Goal: Task Accomplishment & Management: Manage account settings

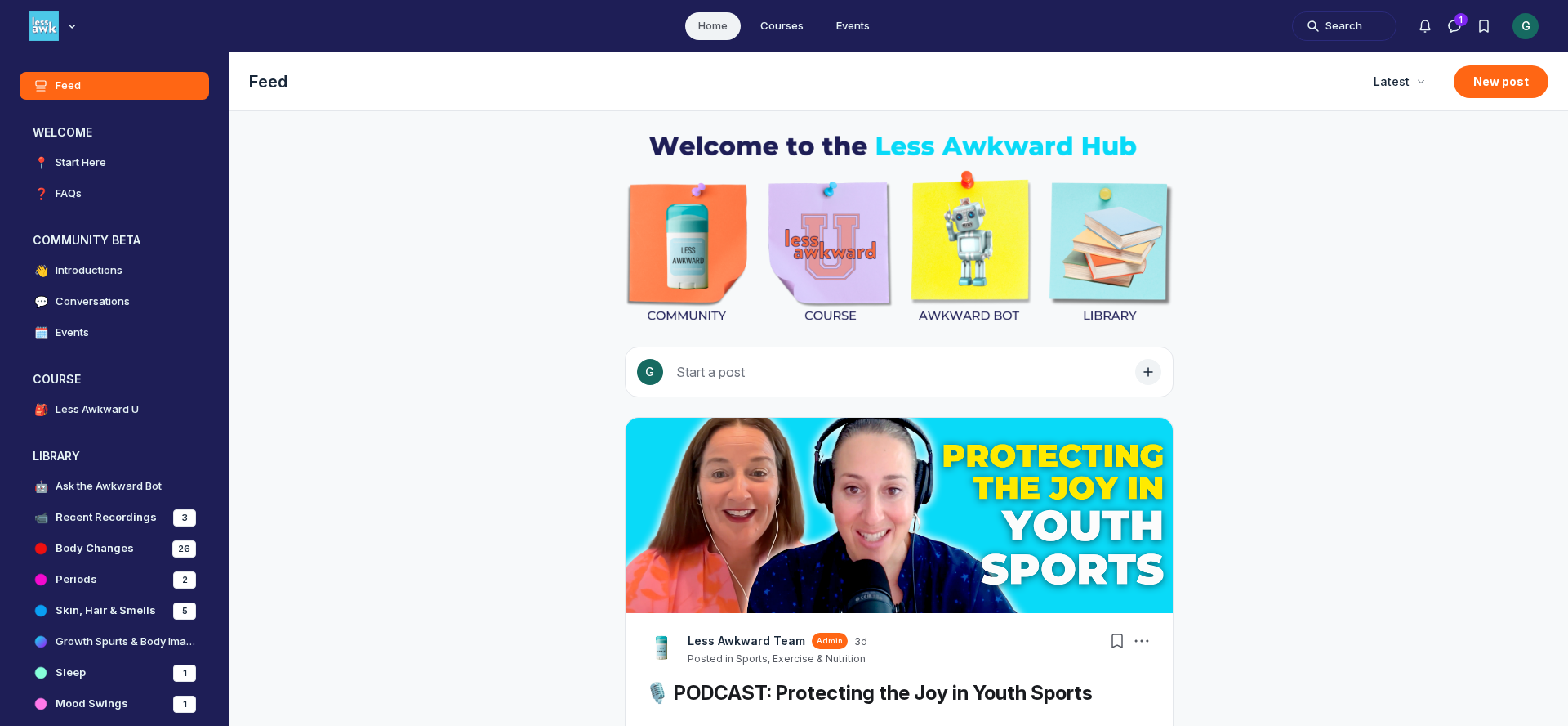
scroll to position [5098, 3128]
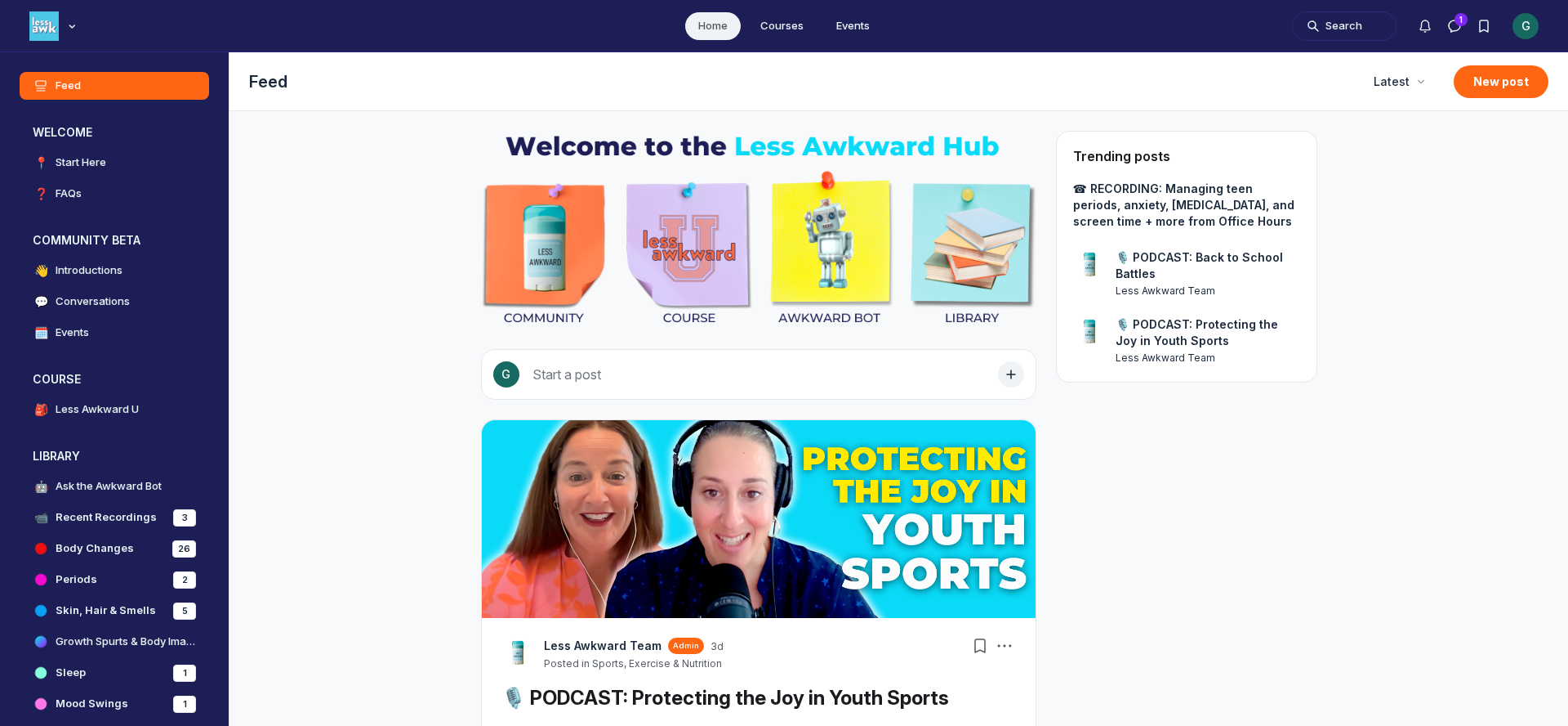
click at [1541, 25] on ul "Home Courses Events" at bounding box center [784, 25] width 1568 height 51
click at [1534, 25] on div "G" at bounding box center [1525, 26] width 26 height 26
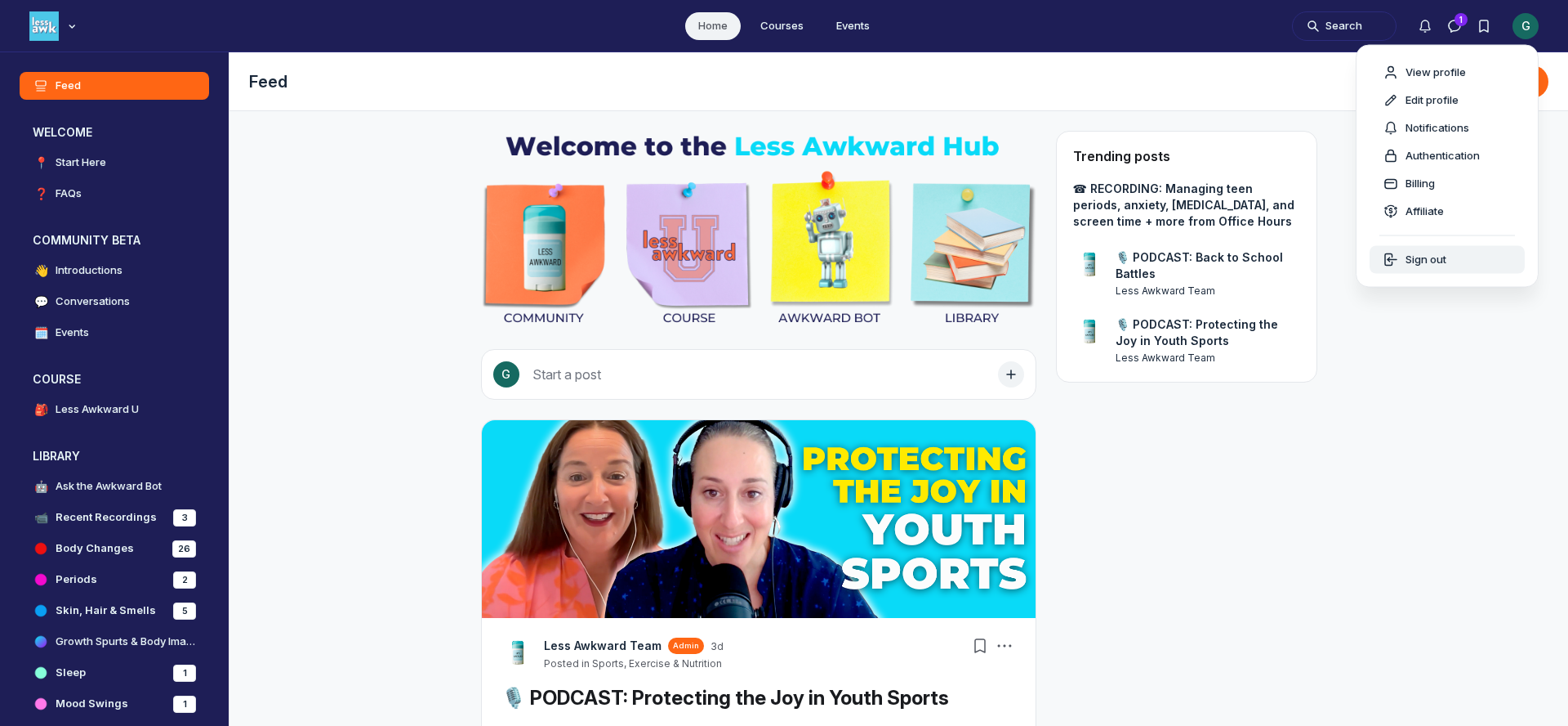
click at [1440, 263] on span "Sign out" at bounding box center [1425, 260] width 40 height 16
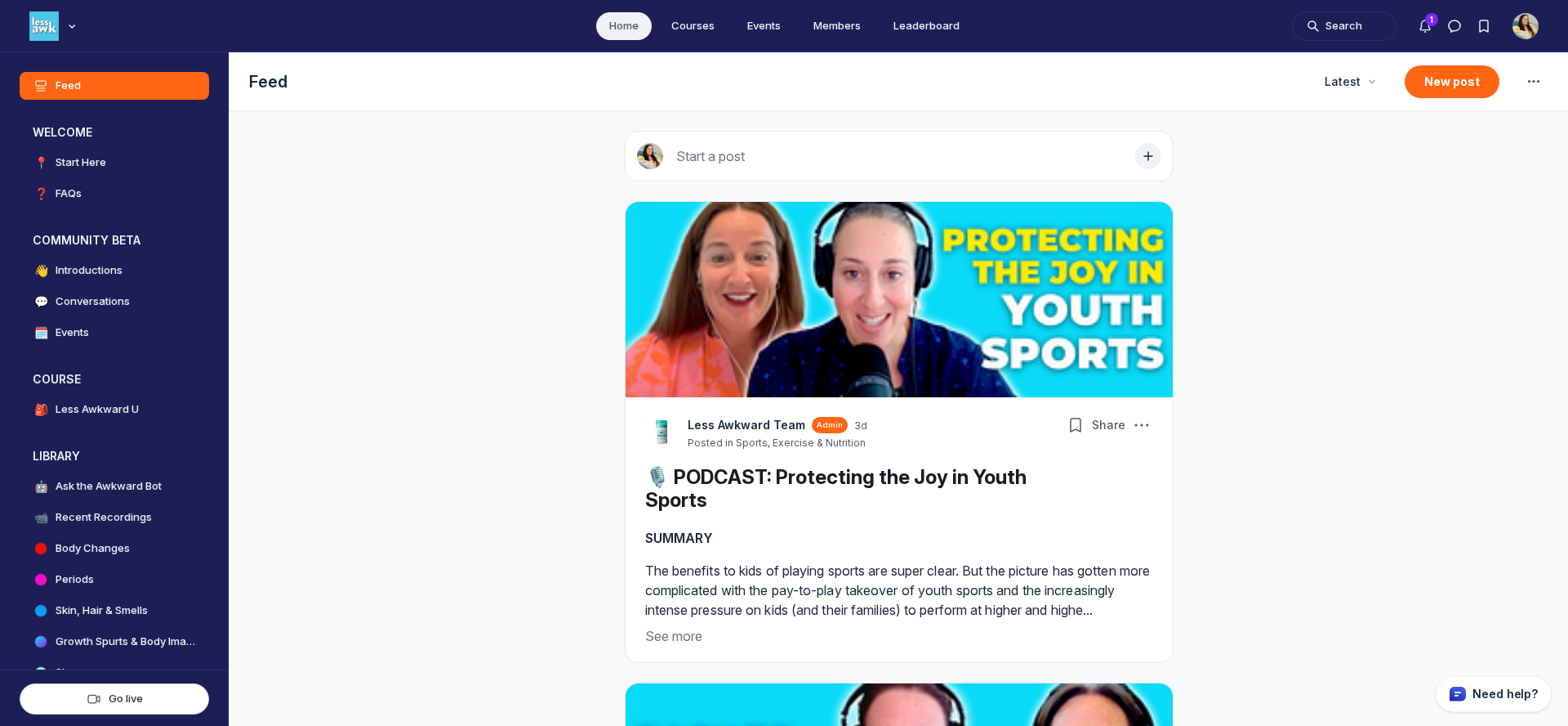
scroll to position [4841, 3128]
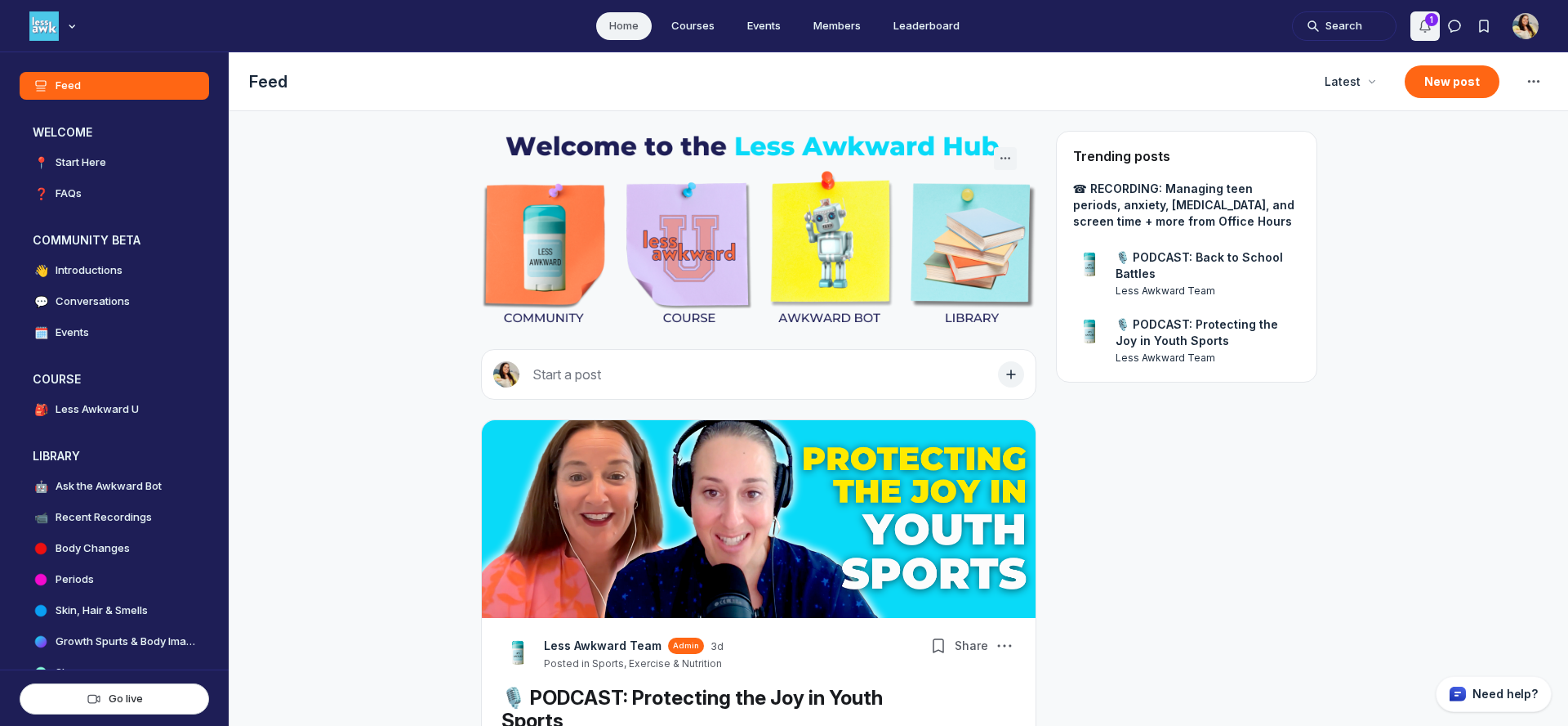
click at [1428, 22] on icon "Notifications" at bounding box center [1425, 26] width 16 height 16
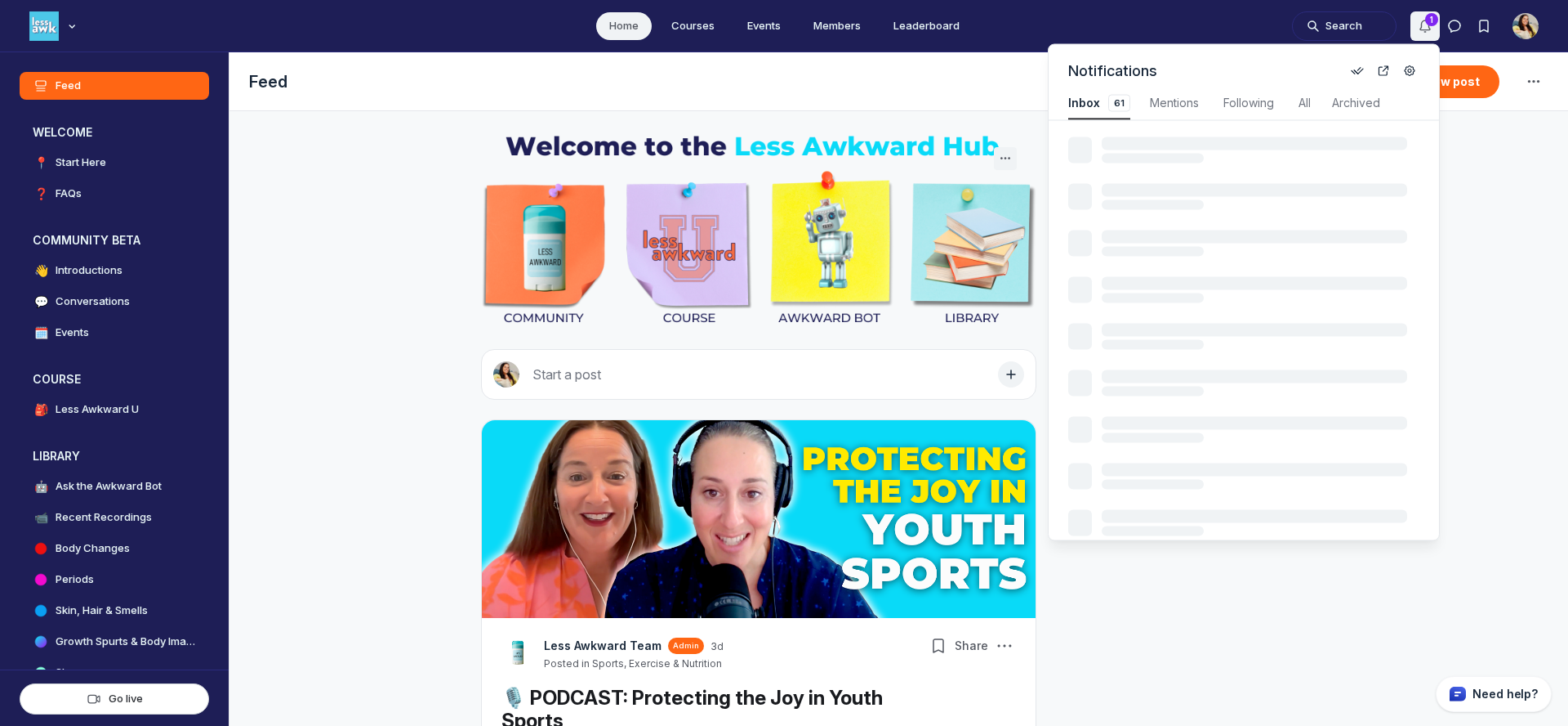
scroll to position [2212, 3478]
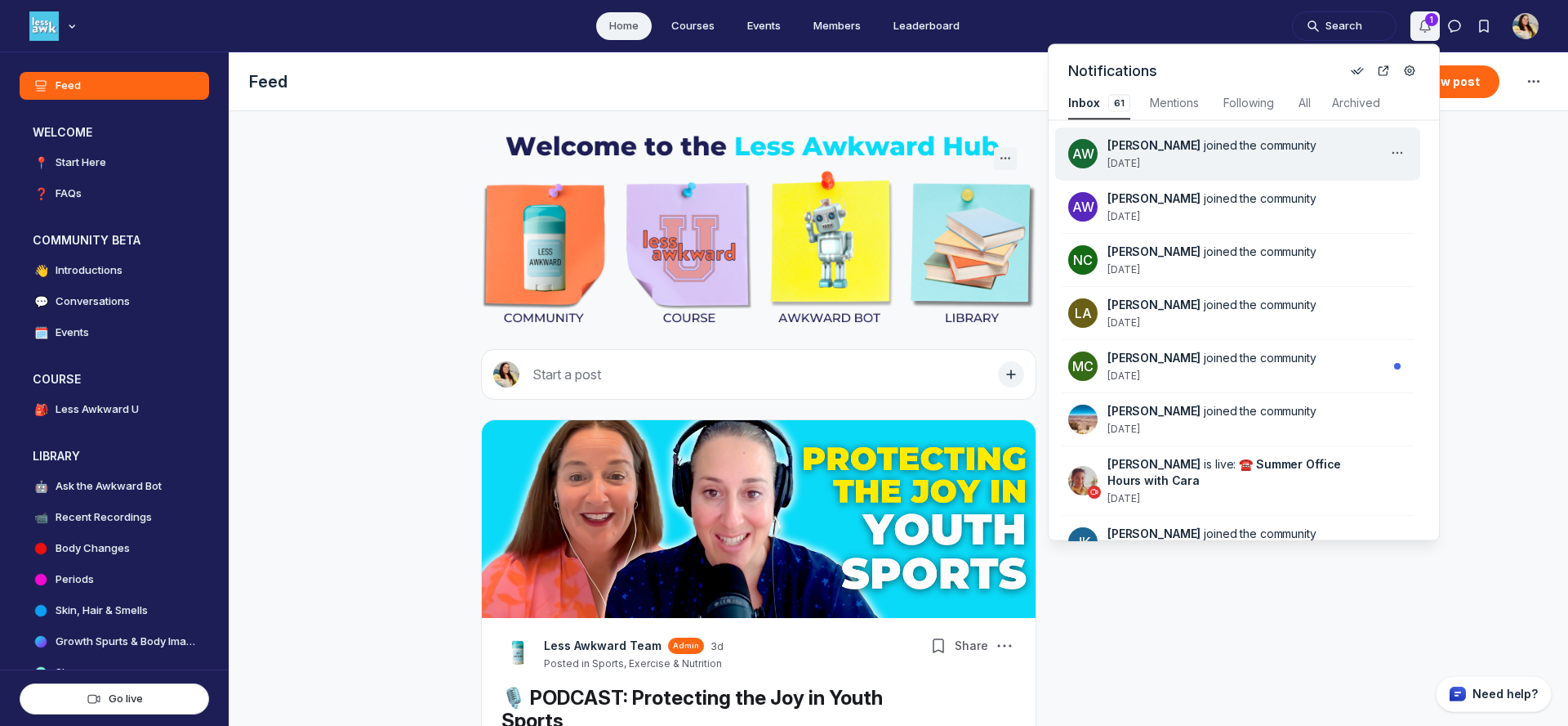
click at [1308, 170] on div "AW Amanda Warrington joined the community 1 day ago" at bounding box center [1238, 154] width 366 height 52
click at [1339, 159] on div "Amanda Warrington joined the community 1 day ago" at bounding box center [1247, 154] width 280 height 32
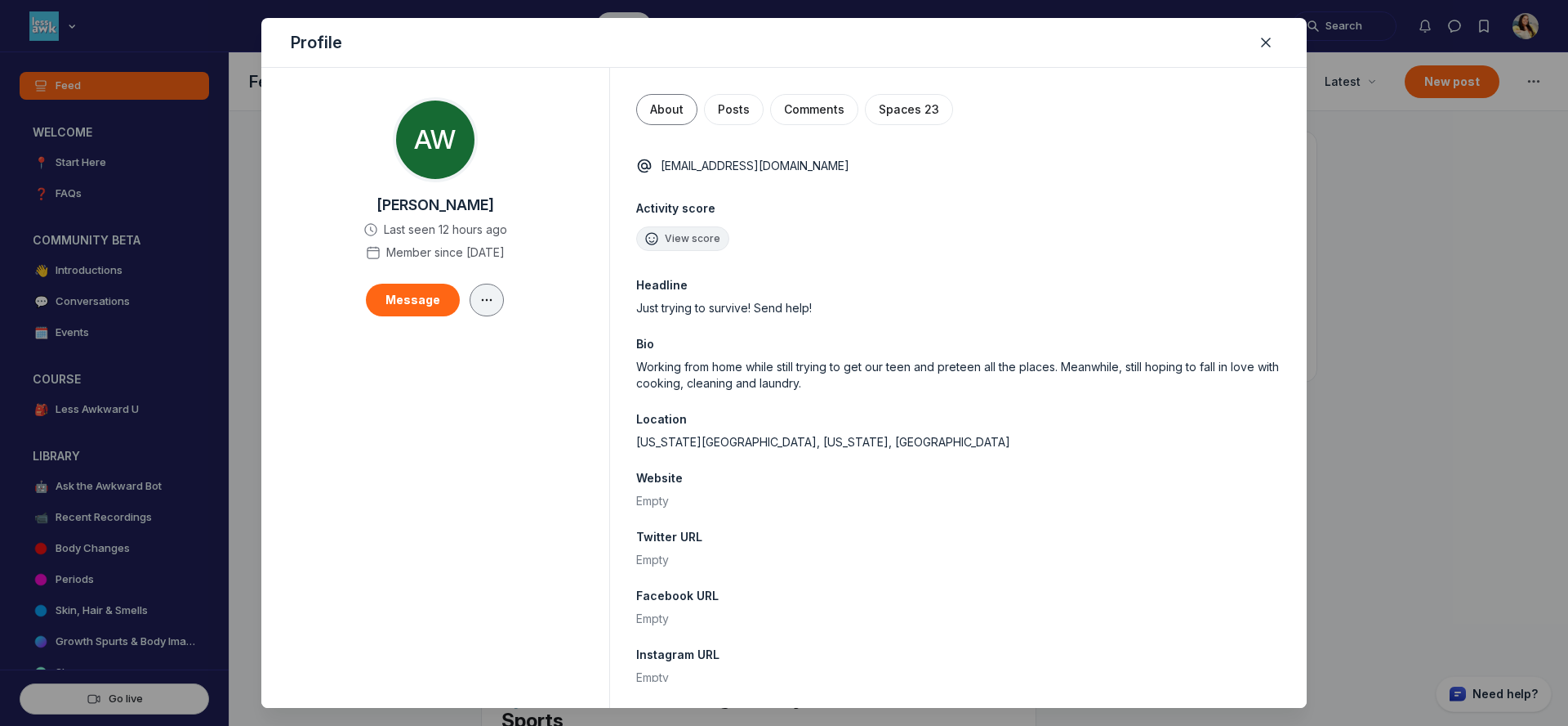
click at [499, 297] on button "button" at bounding box center [487, 300] width 34 height 32
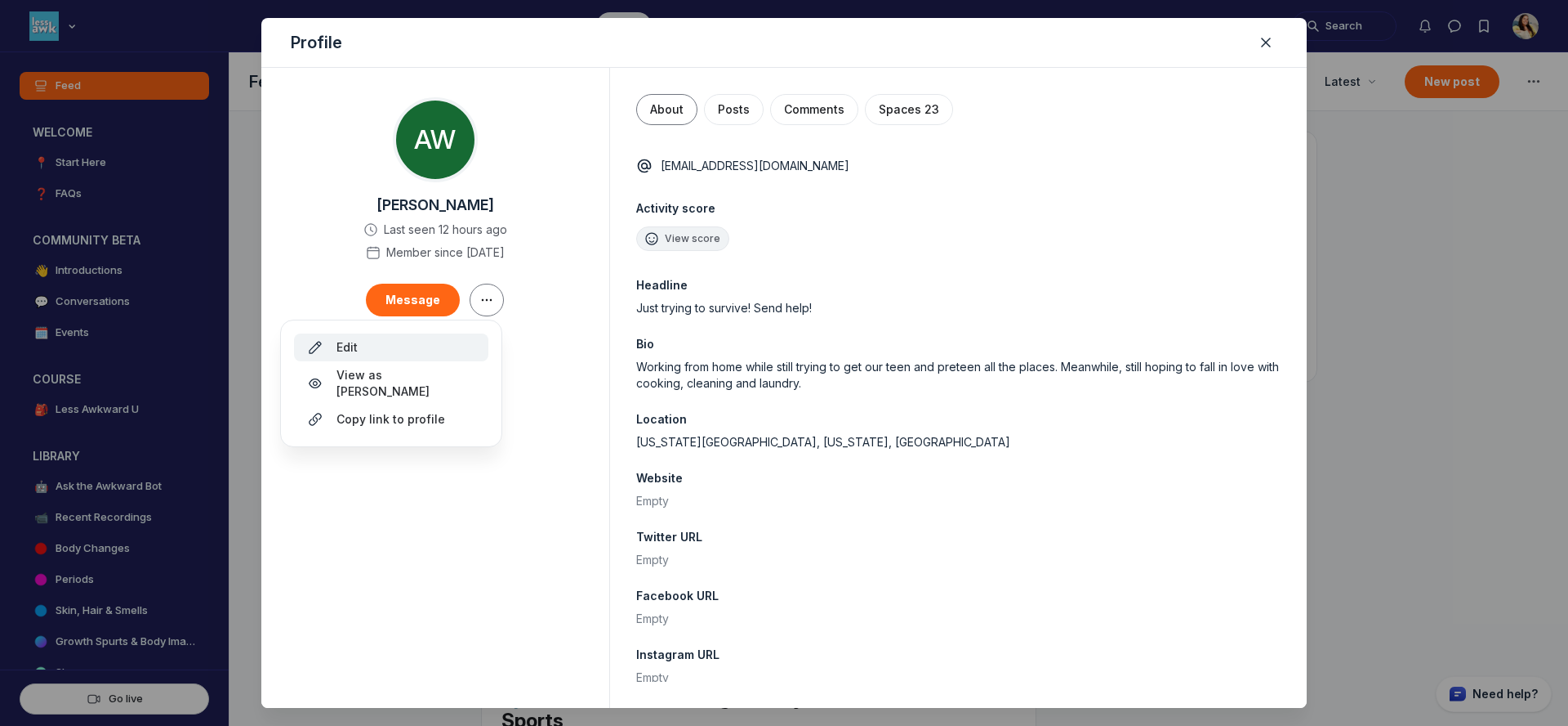
click at [468, 336] on button "Edit" at bounding box center [391, 347] width 194 height 28
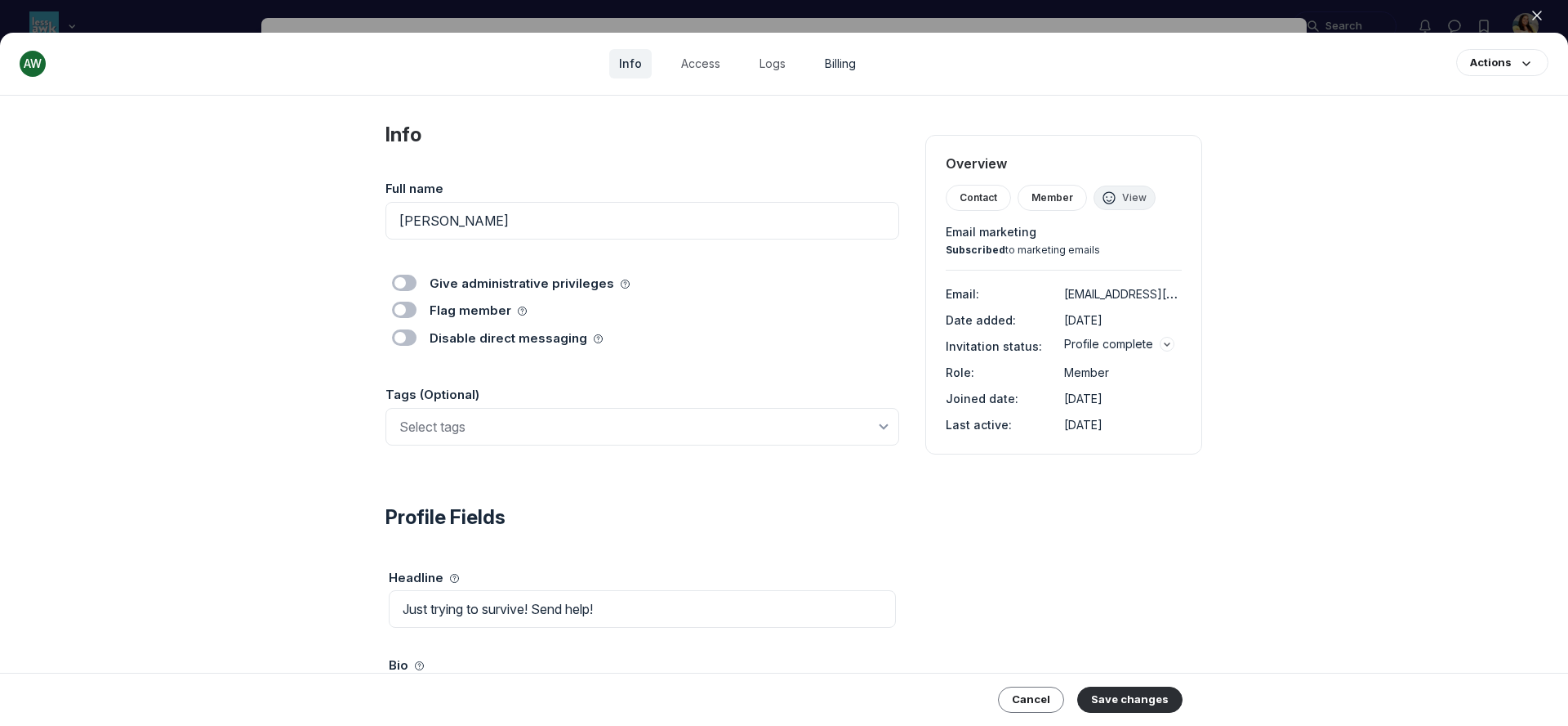
click at [829, 60] on link "Billing" at bounding box center [841, 64] width 50 height 30
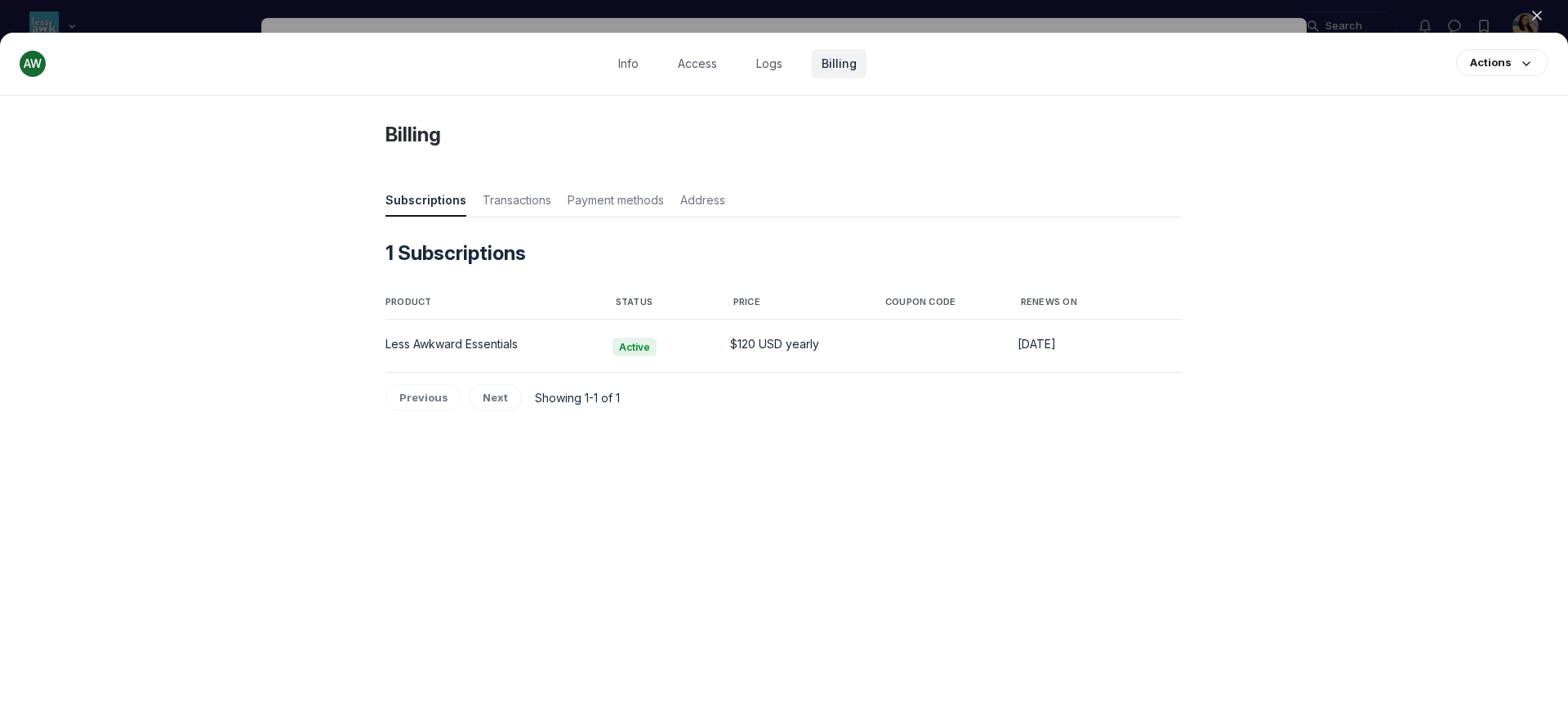
click at [833, 26] on div at bounding box center [784, 363] width 1568 height 726
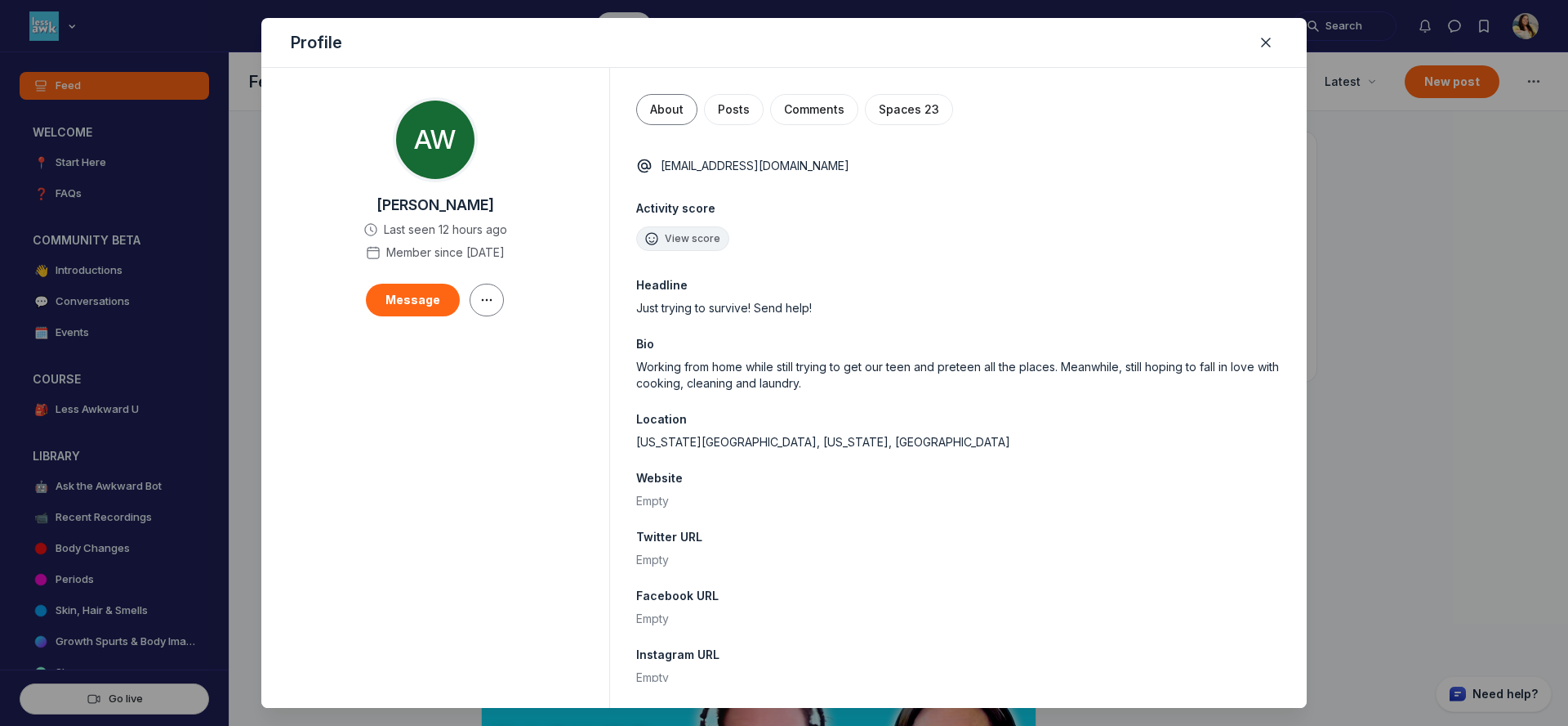
scroll to position [4841, 3128]
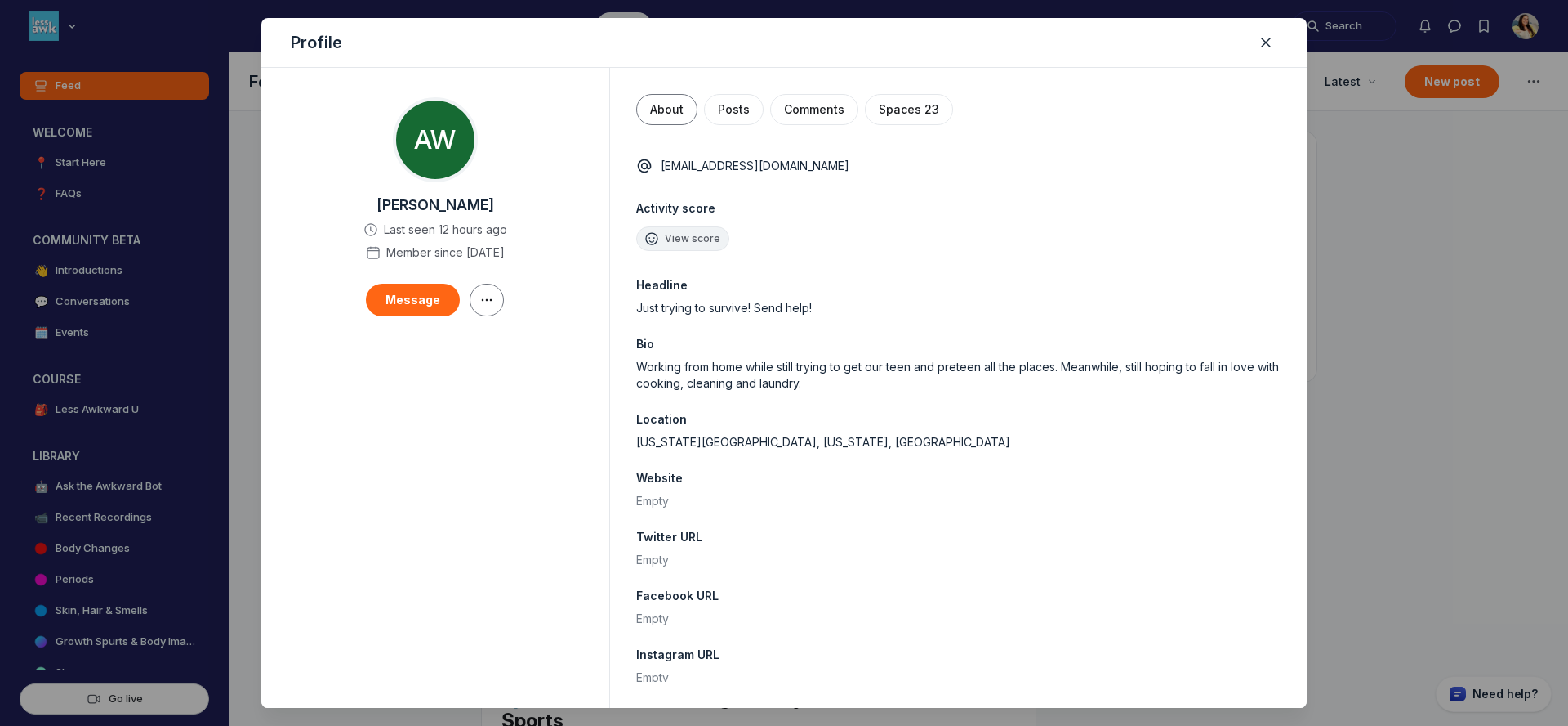
click at [833, 26] on div "Profile" at bounding box center [784, 42] width 1045 height 49
click at [841, 18] on div "Profile" at bounding box center [784, 42] width 1045 height 49
click at [1273, 40] on icon "Close" at bounding box center [1266, 42] width 16 height 16
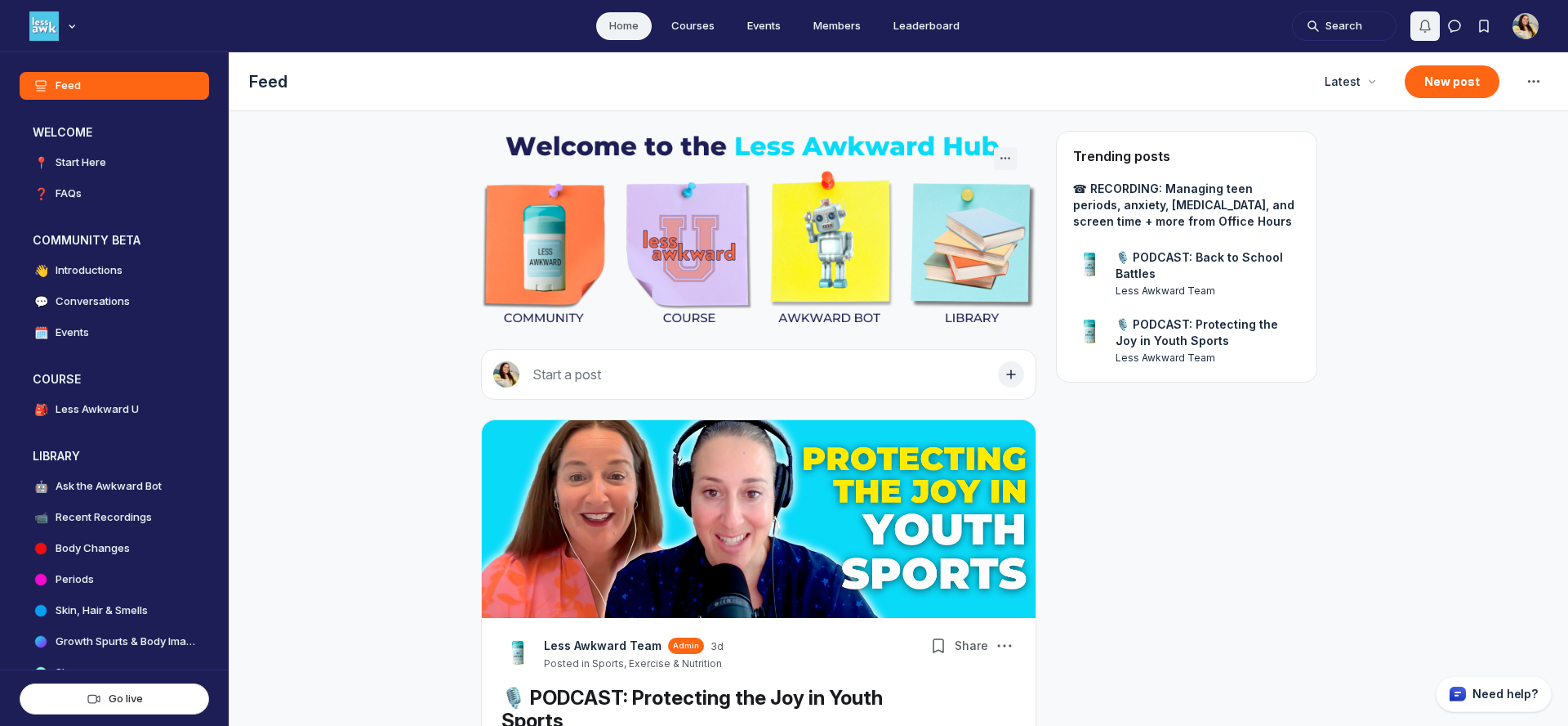
click at [1440, 22] on button "Direct messages" at bounding box center [1454, 26] width 30 height 30
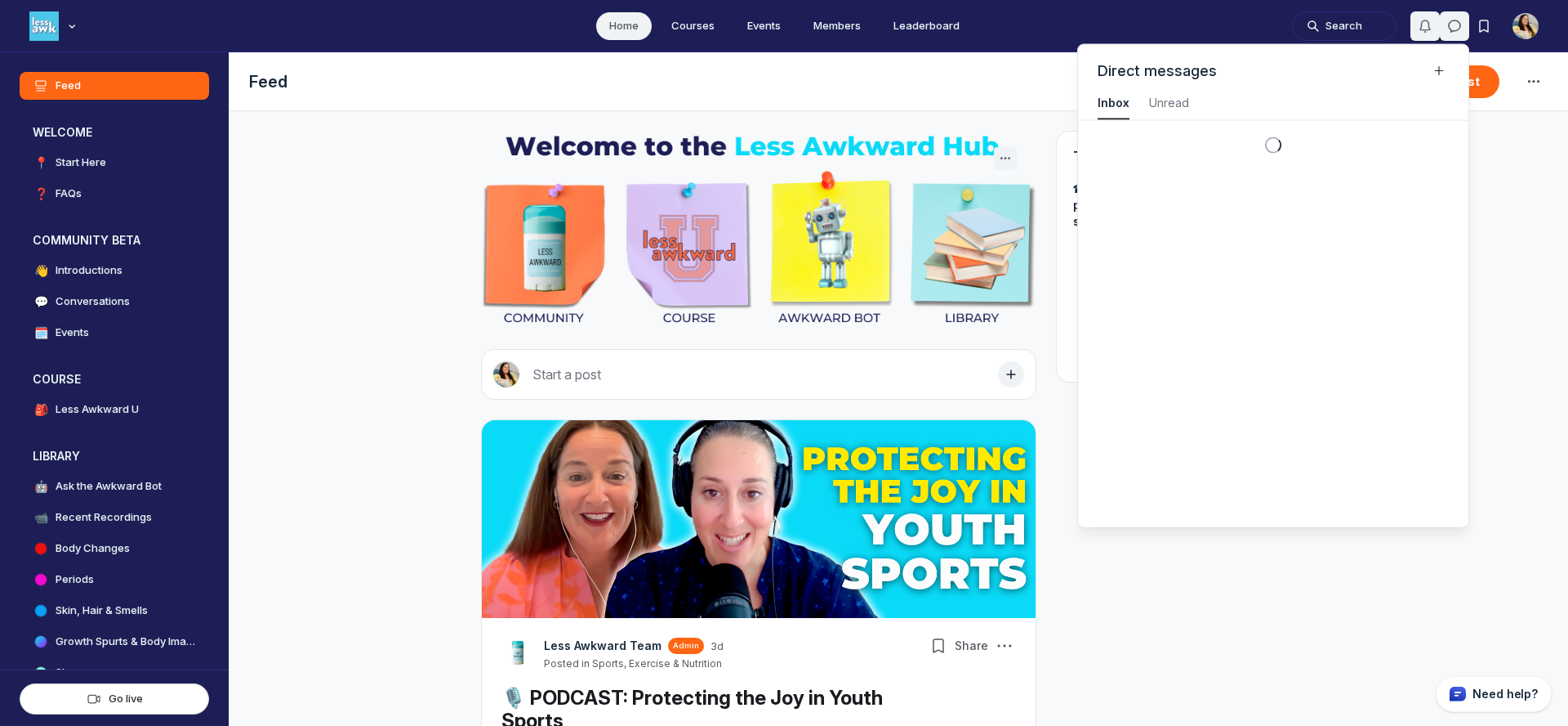
scroll to position [2212, 3679]
click at [1431, 22] on icon "Notifications" at bounding box center [1425, 26] width 16 height 16
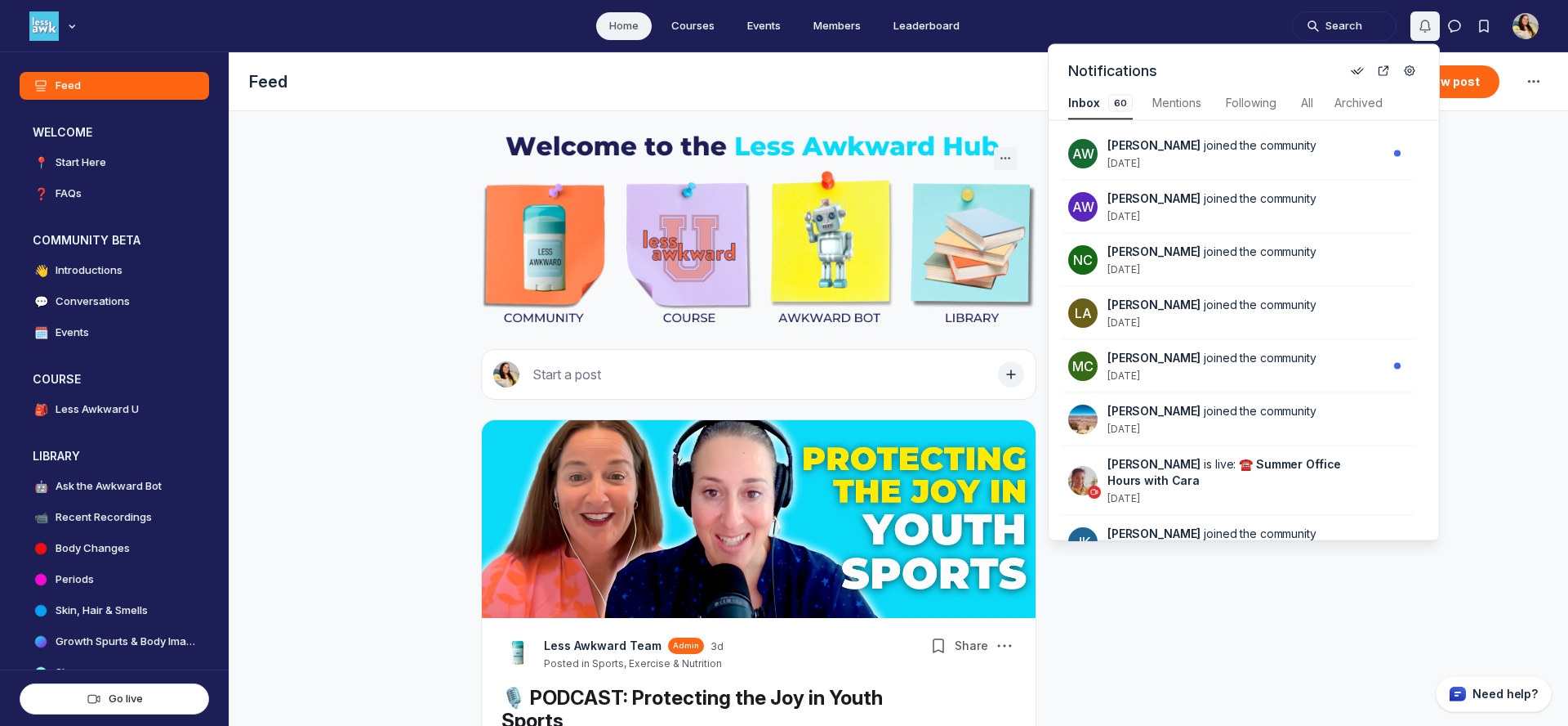
scroll to position [2212, 3487]
click at [1203, 319] on div "Lawrence Aronovitch joined the community 6 days ago" at bounding box center [1247, 313] width 280 height 32
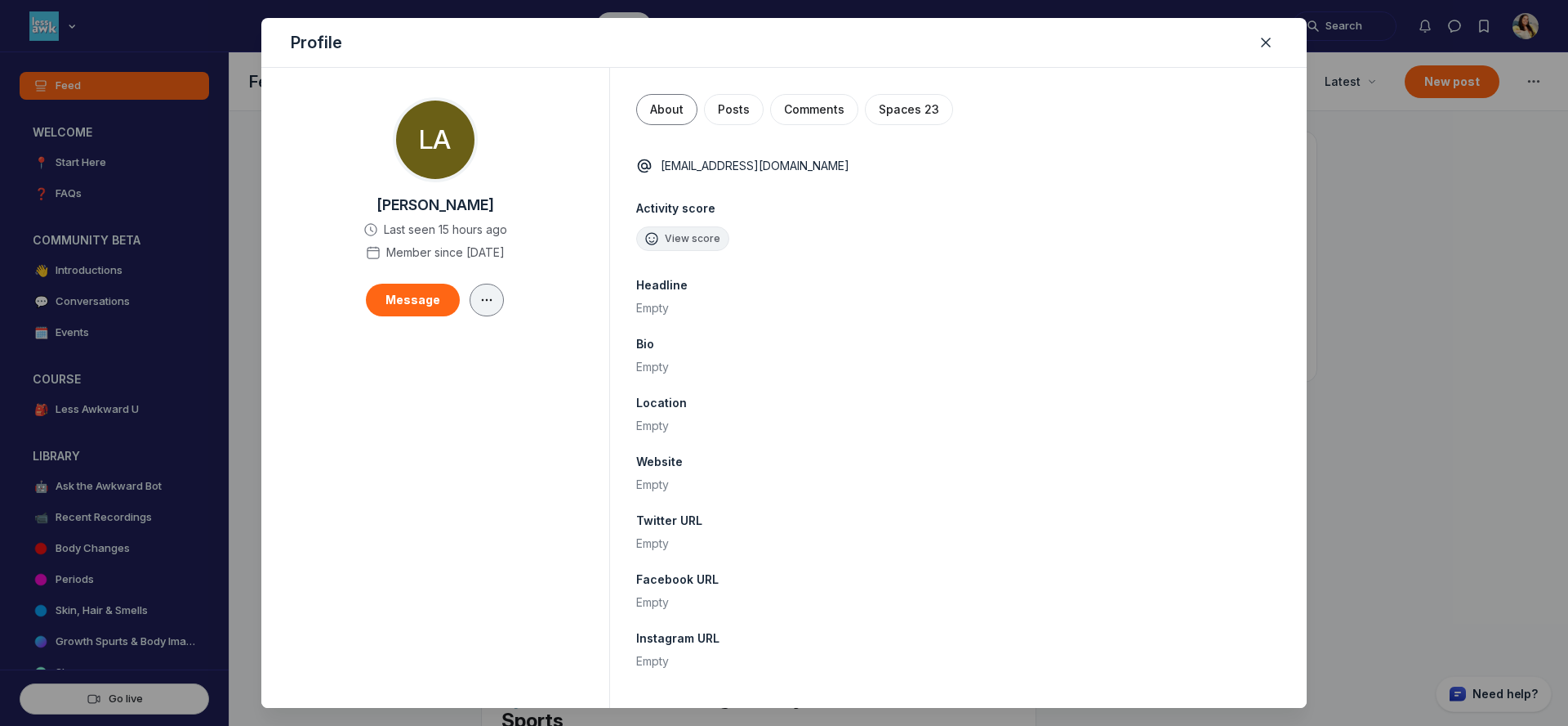
click at [492, 303] on icon "button" at bounding box center [487, 300] width 16 height 13
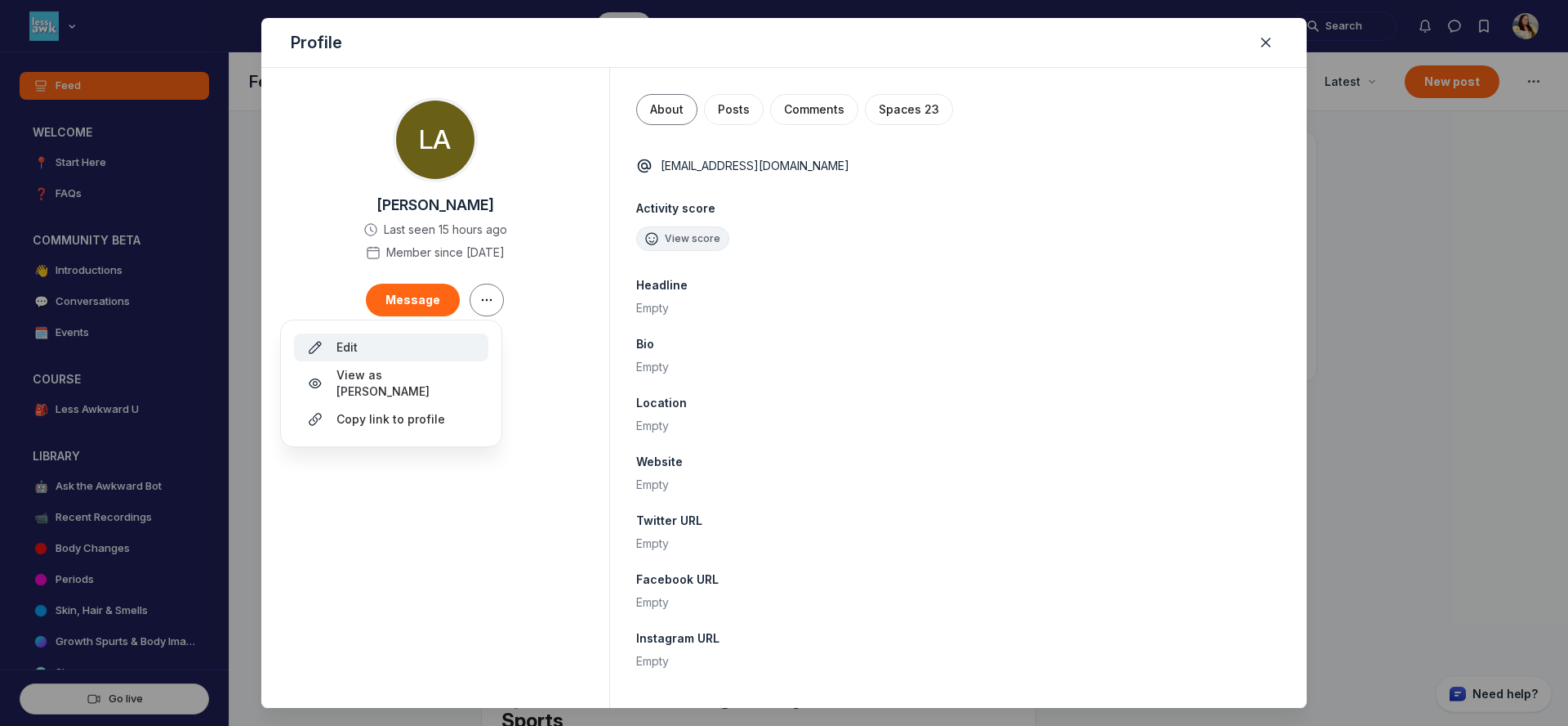
click at [418, 350] on div "Edit" at bounding box center [391, 347] width 168 height 16
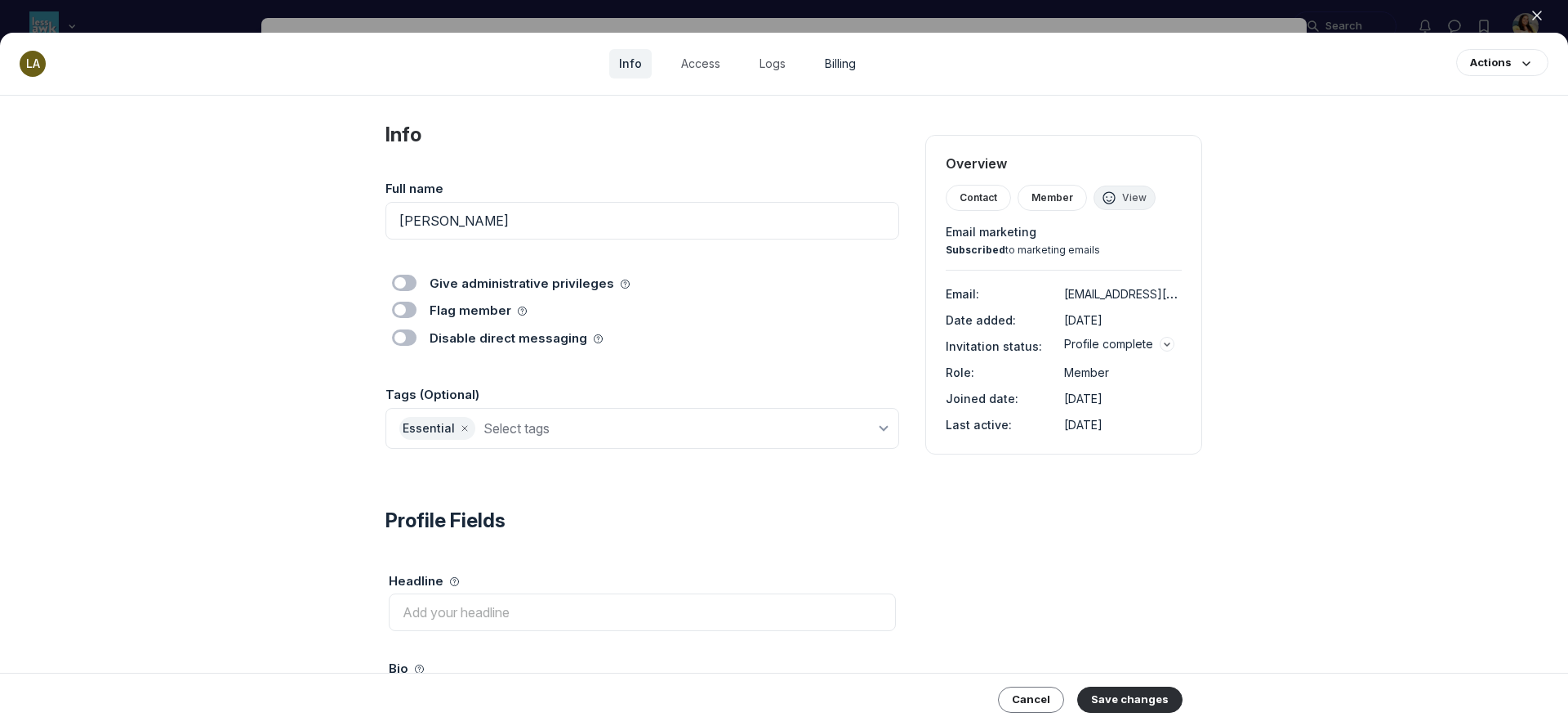
click at [856, 66] on link "Billing" at bounding box center [841, 64] width 50 height 30
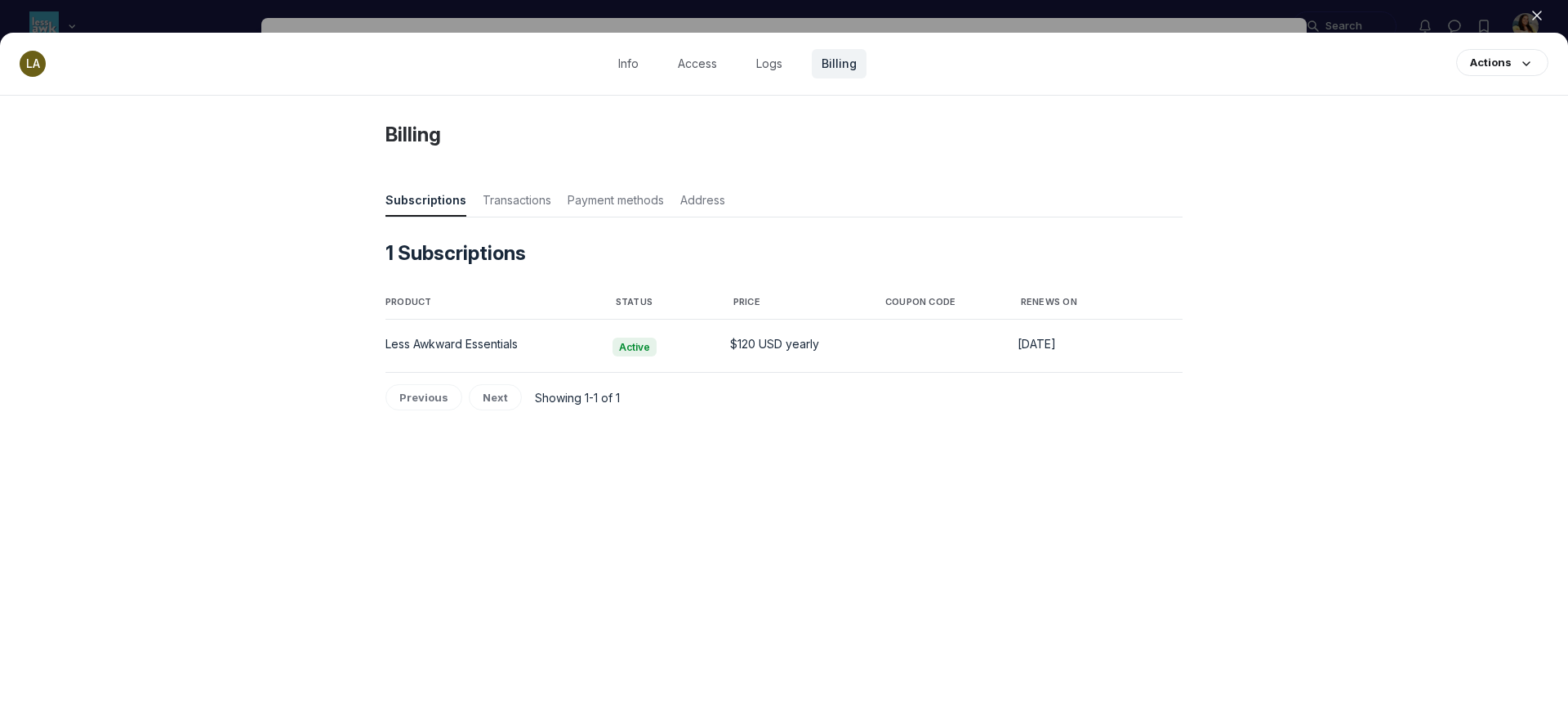
click at [892, 26] on div at bounding box center [784, 363] width 1568 height 726
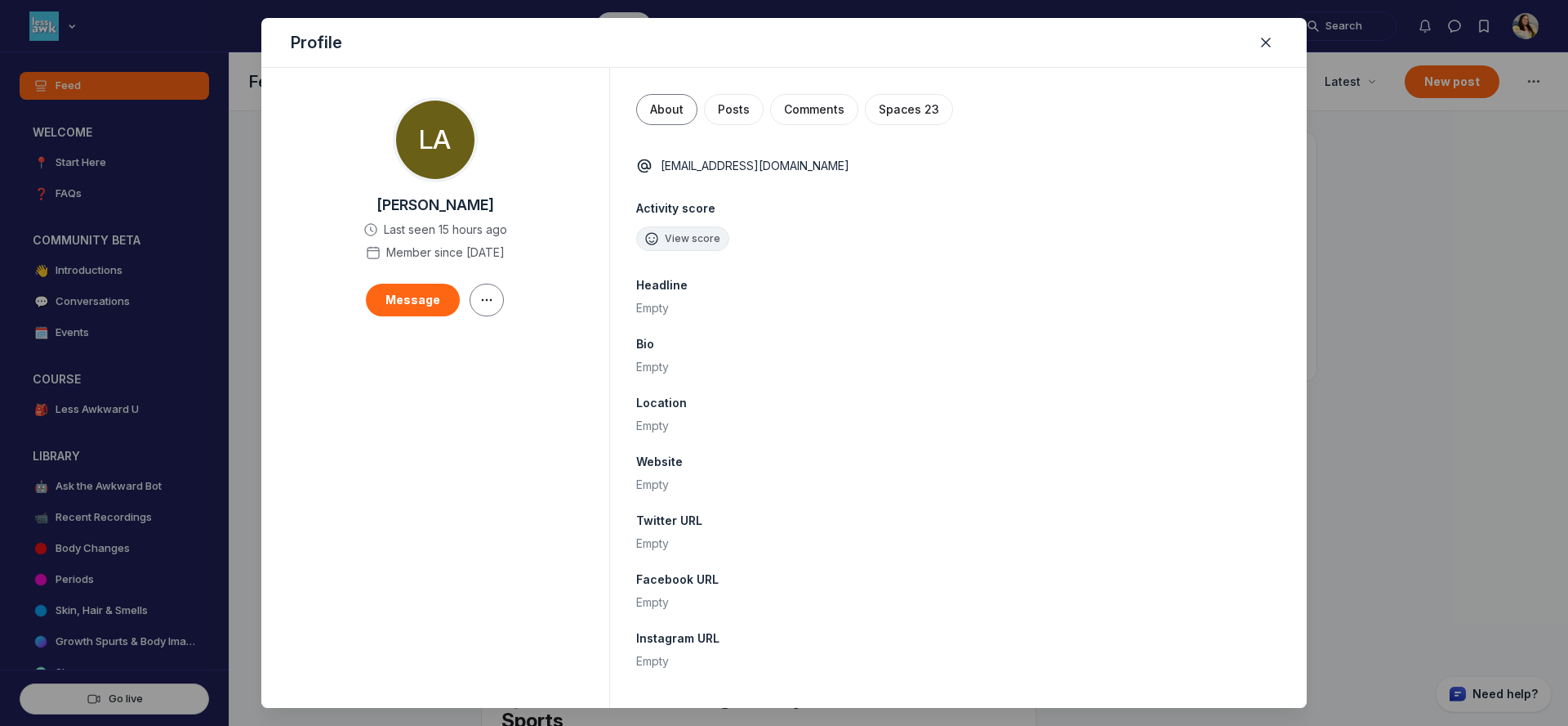
scroll to position [4841, 3128]
click at [1366, 35] on div at bounding box center [784, 363] width 1568 height 726
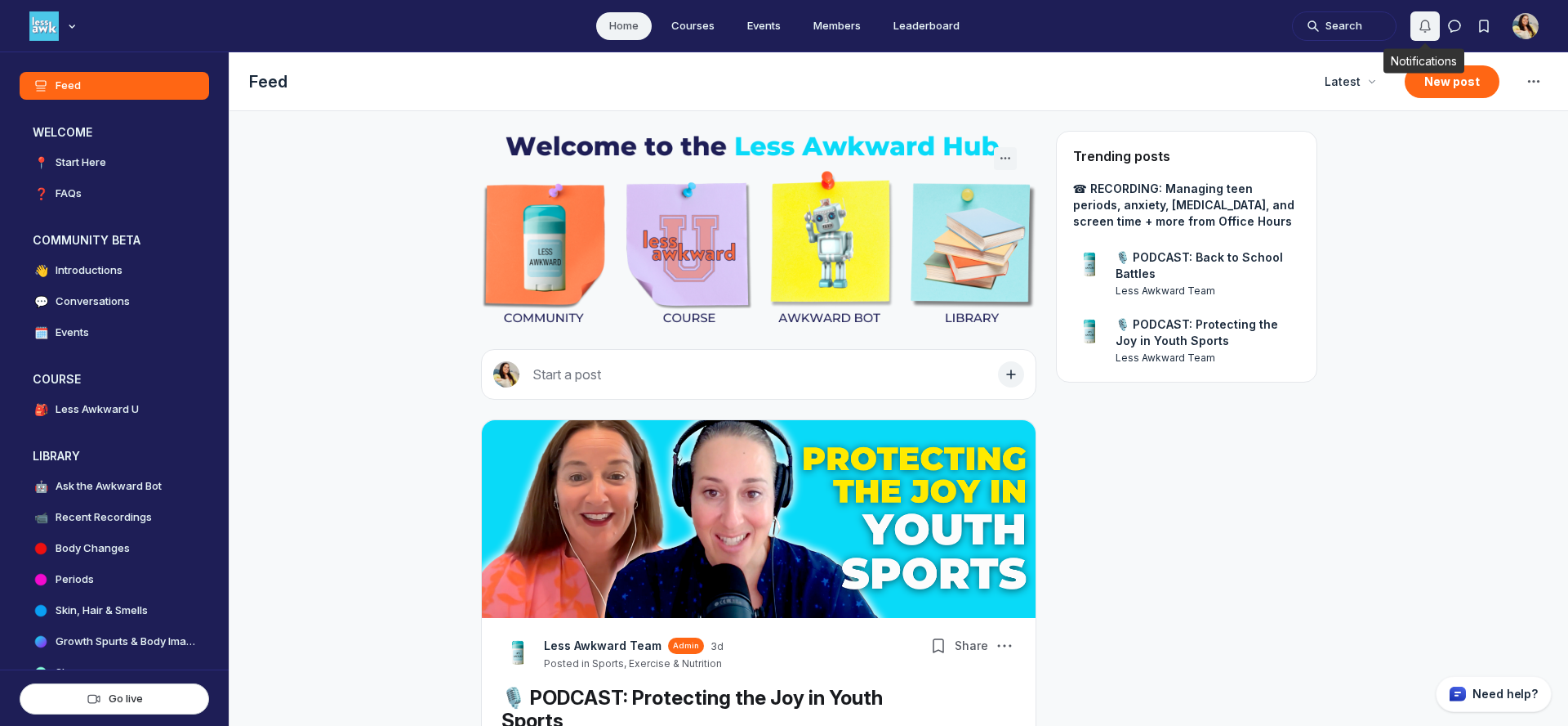
click at [1427, 28] on icon "Notifications" at bounding box center [1425, 26] width 16 height 16
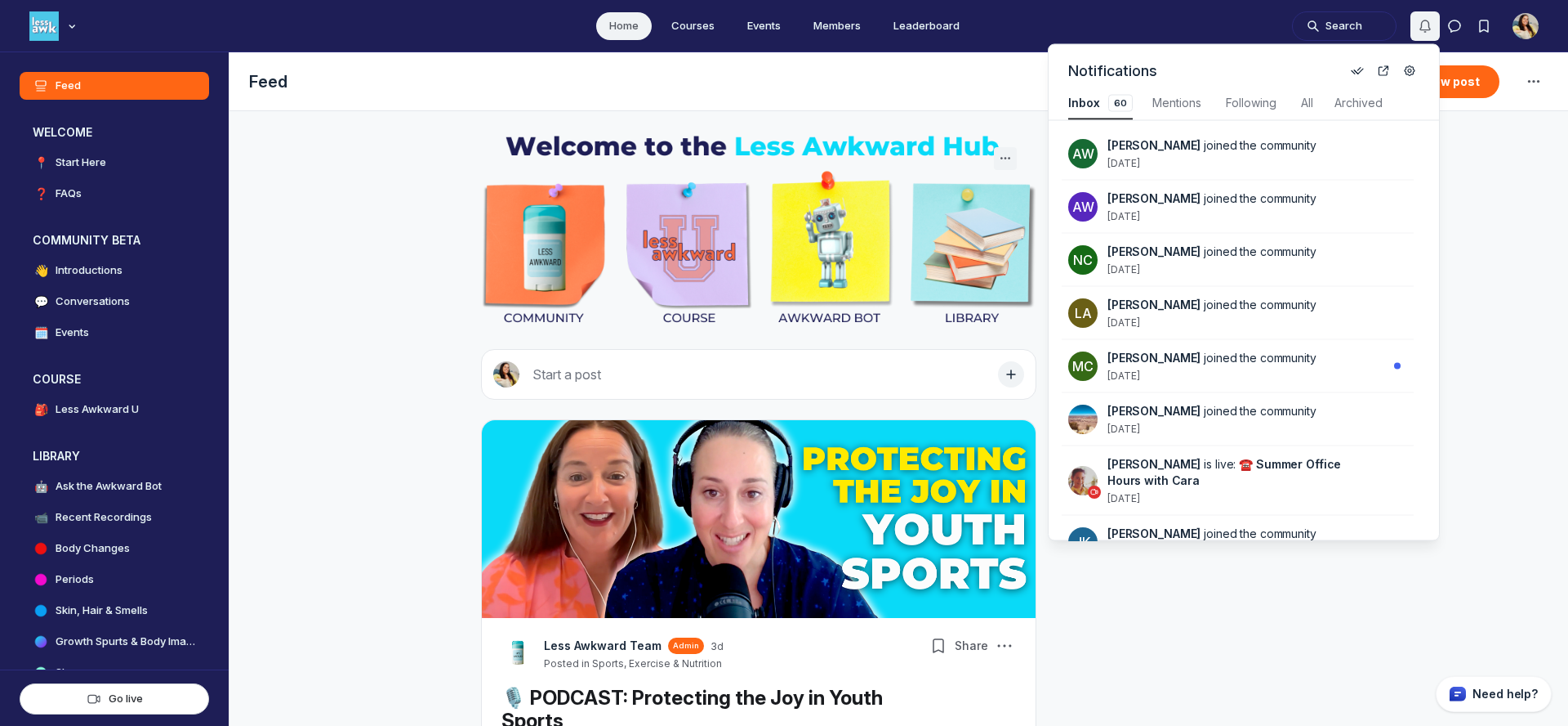
scroll to position [2212, 3487]
click at [1235, 267] on div "Nicole Condrasky joined the community 6 days ago" at bounding box center [1247, 260] width 280 height 32
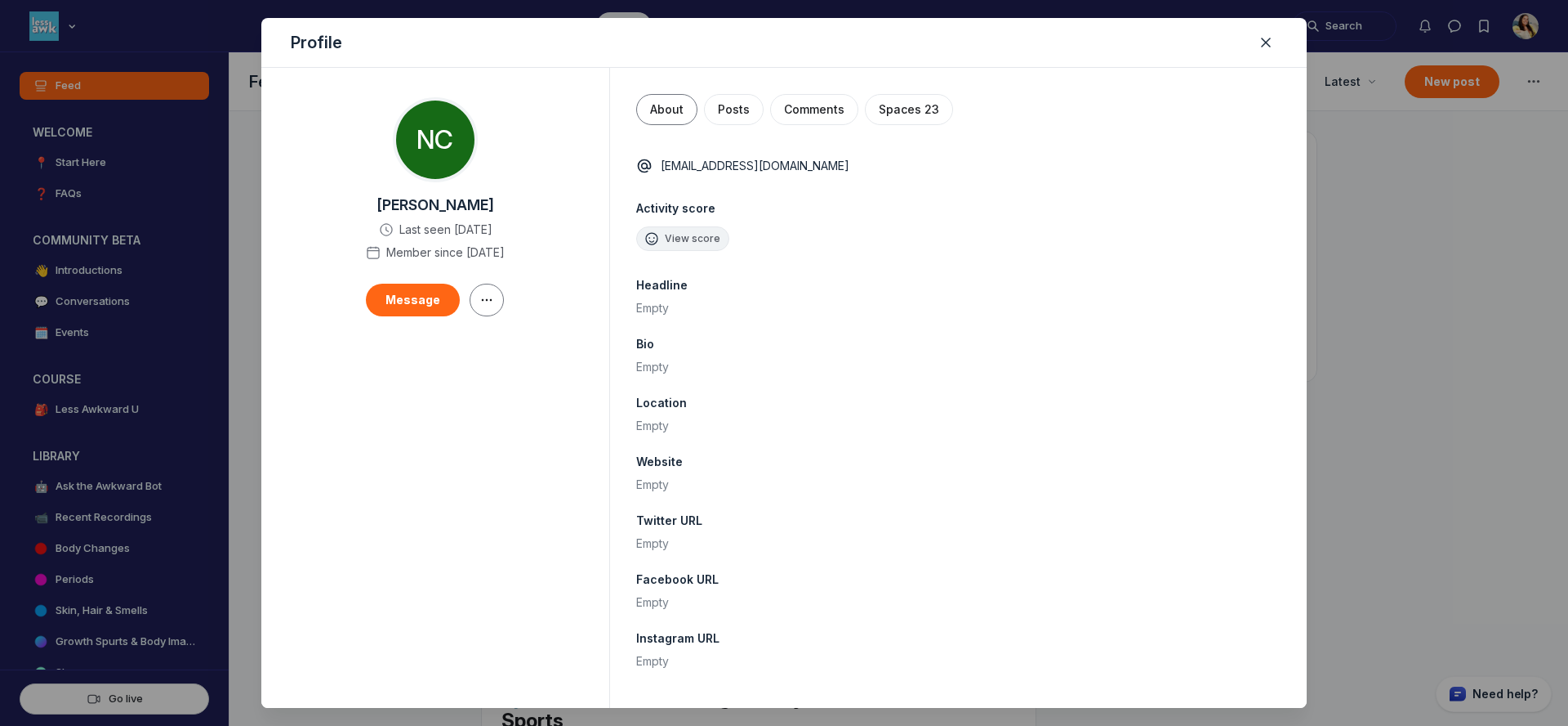
click at [1280, 45] on div "Profile" at bounding box center [784, 42] width 1045 height 49
click at [1273, 44] on button "Close" at bounding box center [1265, 42] width 22 height 22
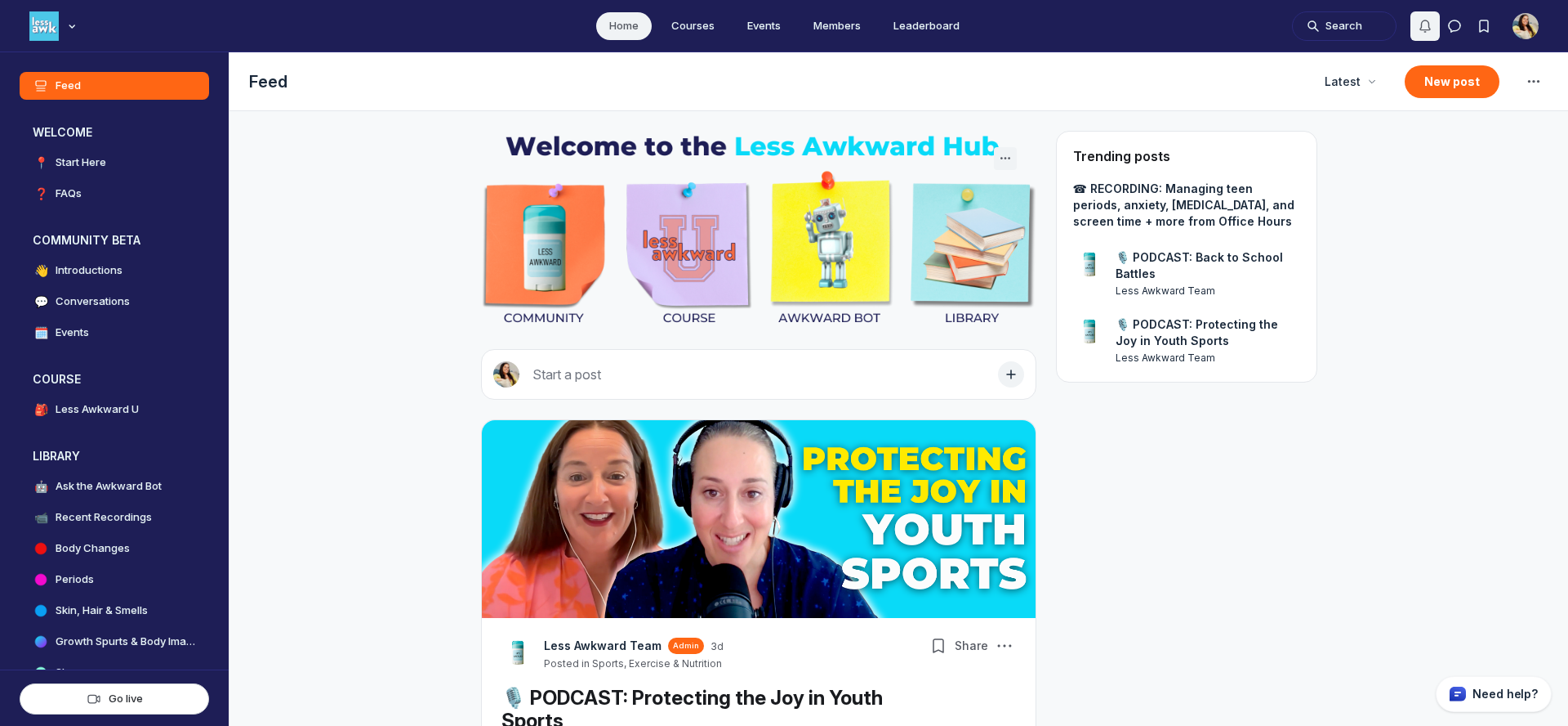
click at [1433, 32] on button "Notifications" at bounding box center [1425, 26] width 30 height 30
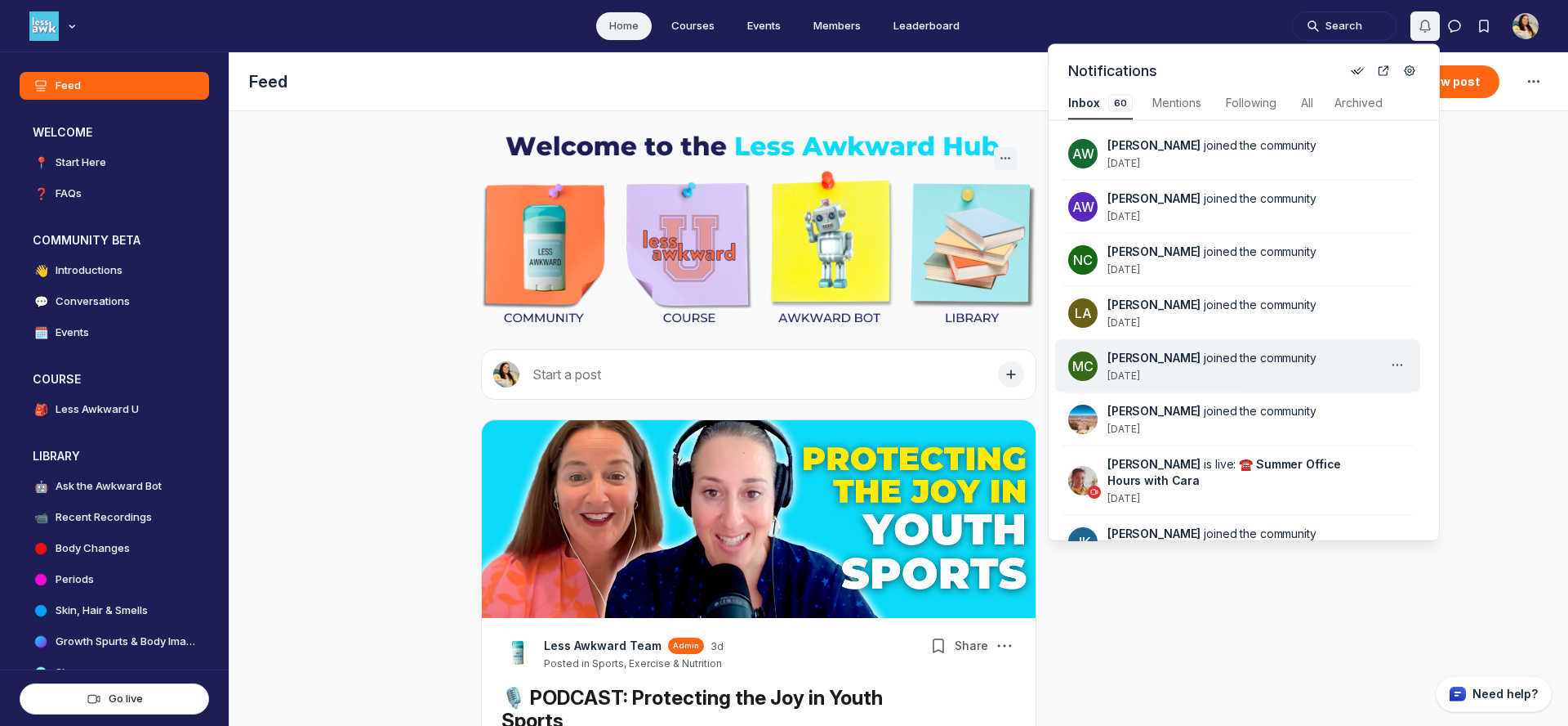
click at [1211, 364] on span "joined the community" at bounding box center [1260, 357] width 112 height 13
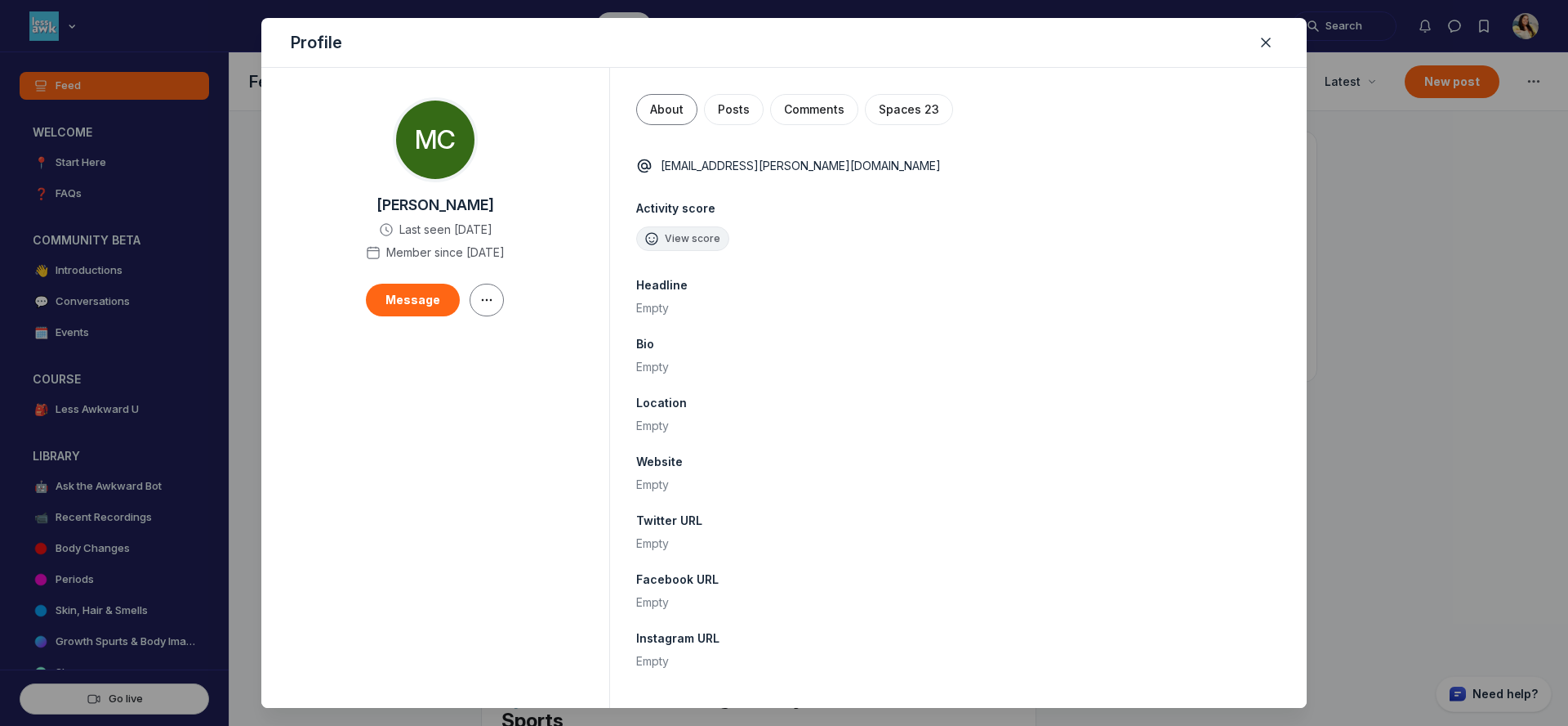
click at [1363, 102] on div at bounding box center [784, 363] width 1568 height 726
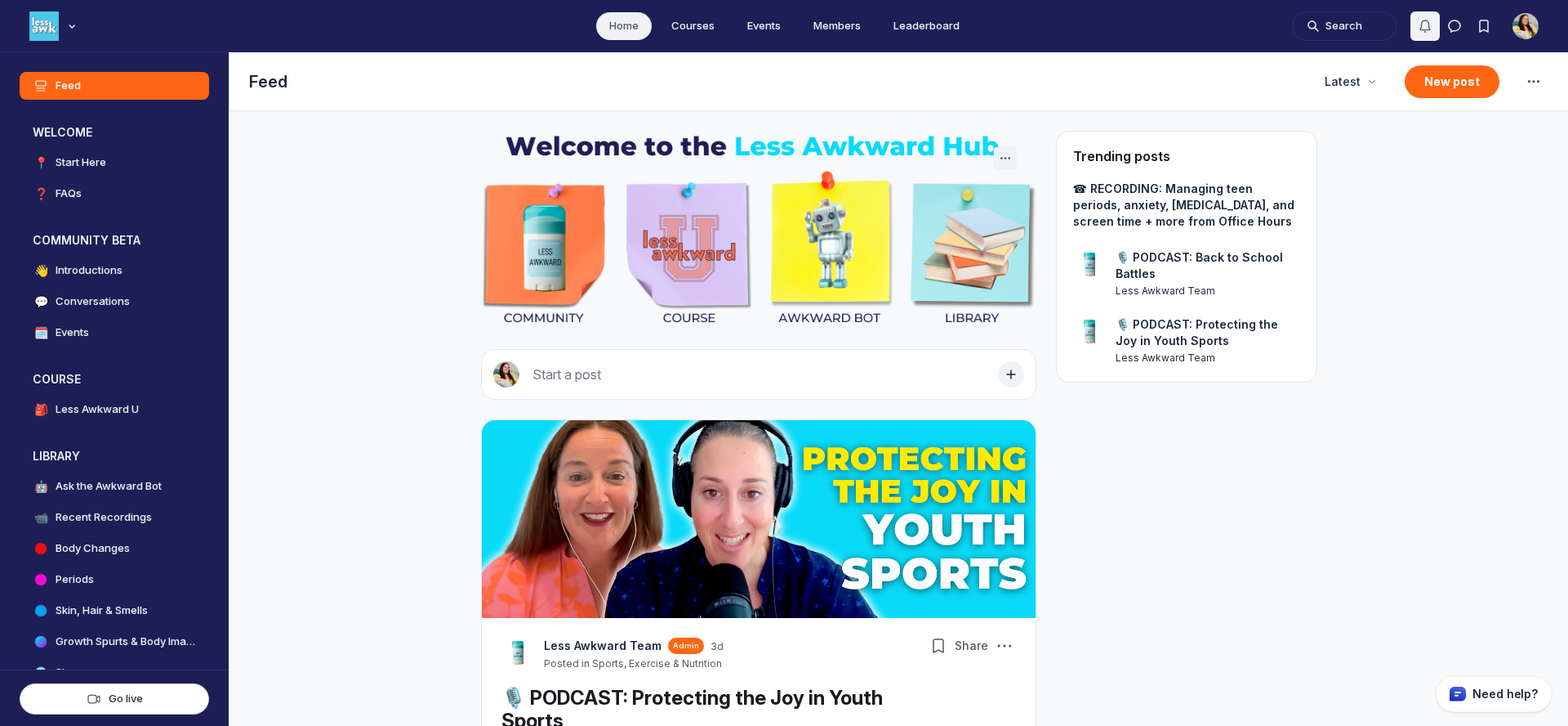
click at [1415, 31] on button "Notifications" at bounding box center [1425, 26] width 30 height 30
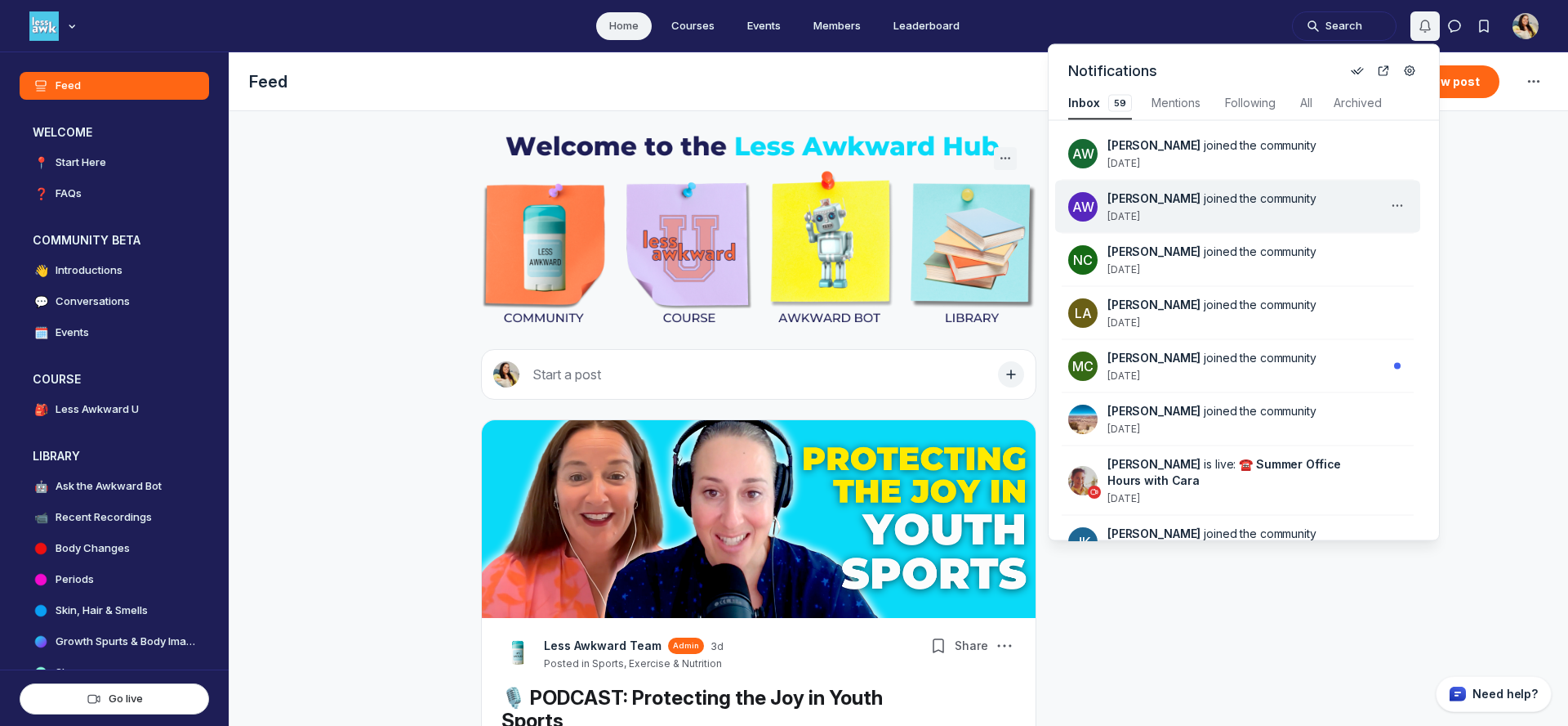
scroll to position [2212, 3485]
click at [1335, 207] on div "Annie Wayne joined the community 6 days ago" at bounding box center [1247, 207] width 280 height 32
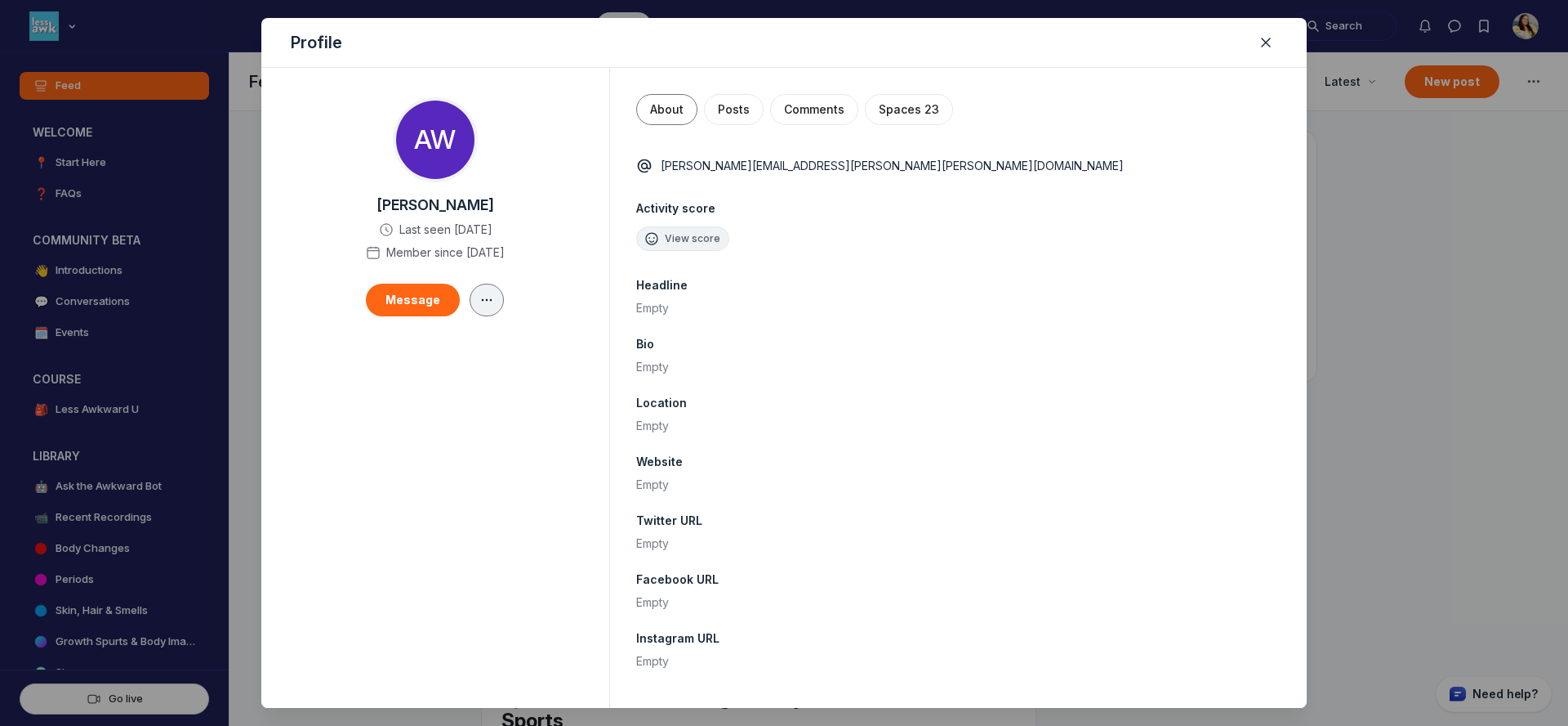
click at [486, 299] on icon "button" at bounding box center [487, 300] width 16 height 13
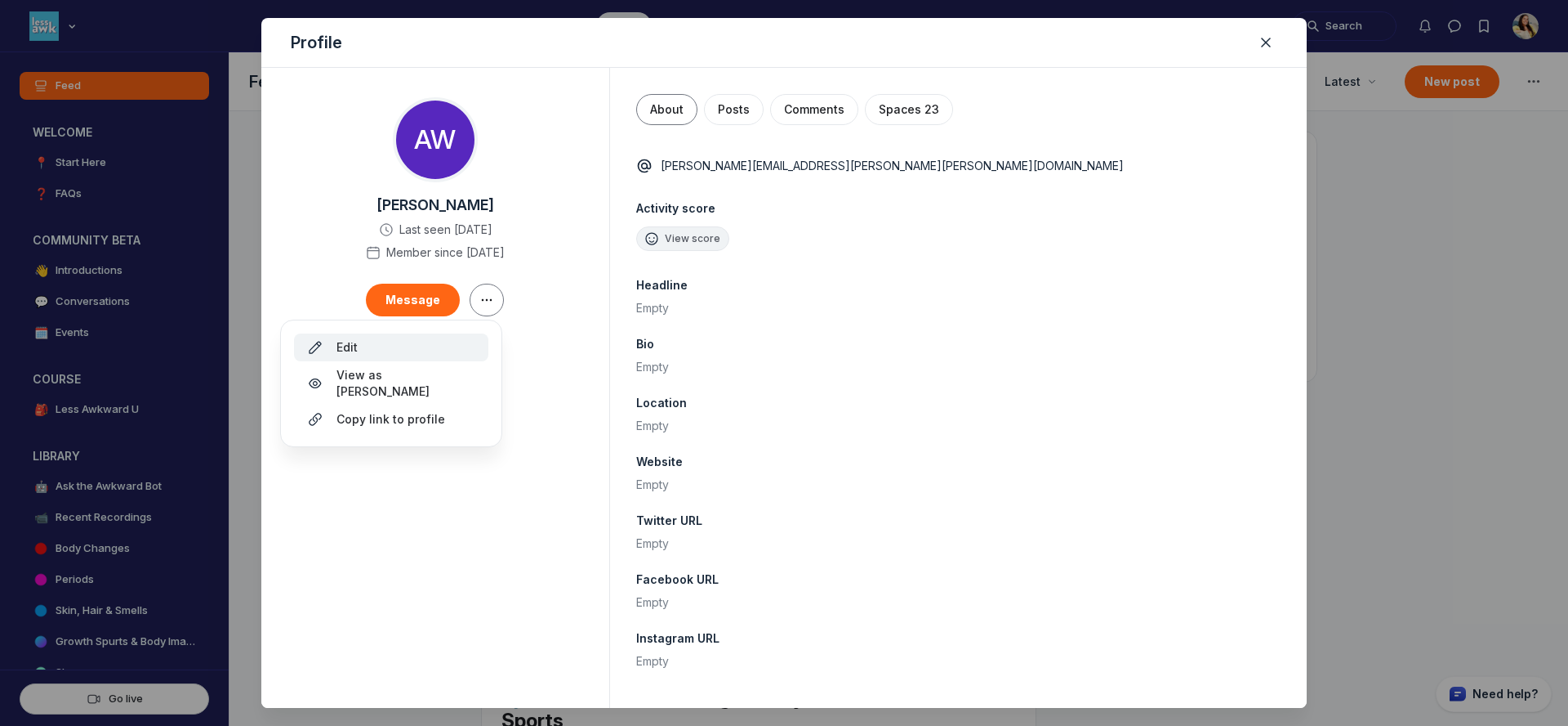
click at [445, 346] on div "Edit" at bounding box center [391, 347] width 168 height 16
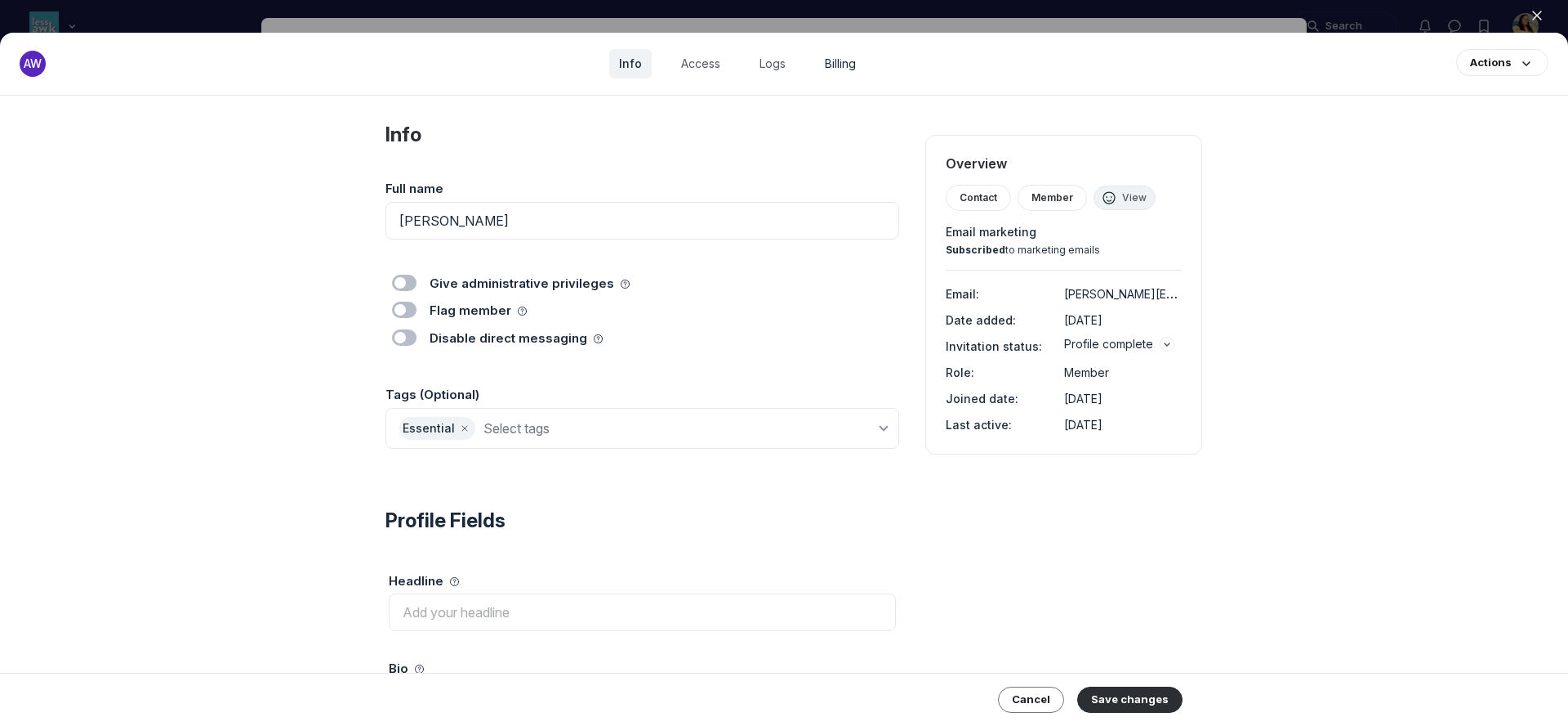
click at [846, 64] on link "Billing" at bounding box center [841, 64] width 50 height 30
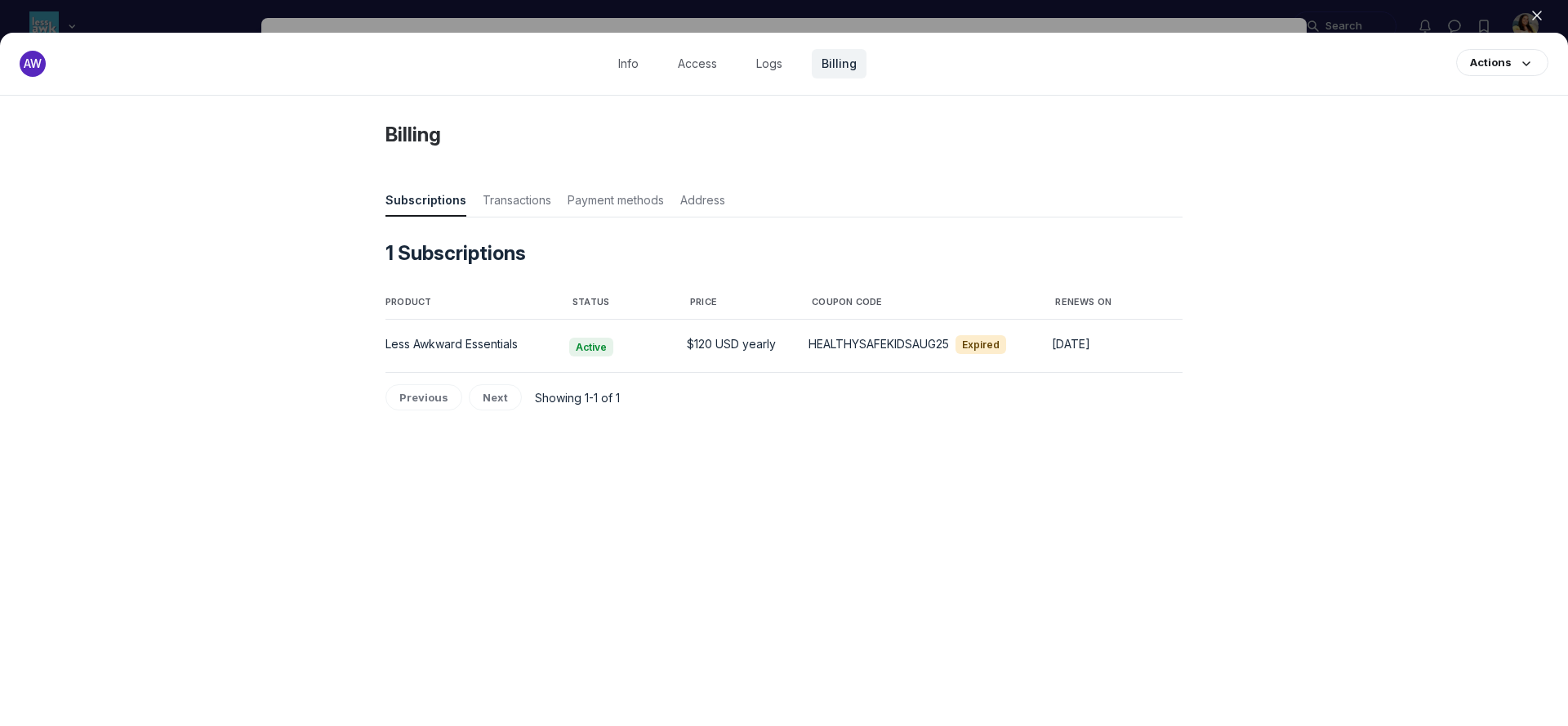
click at [856, 27] on div at bounding box center [784, 363] width 1568 height 726
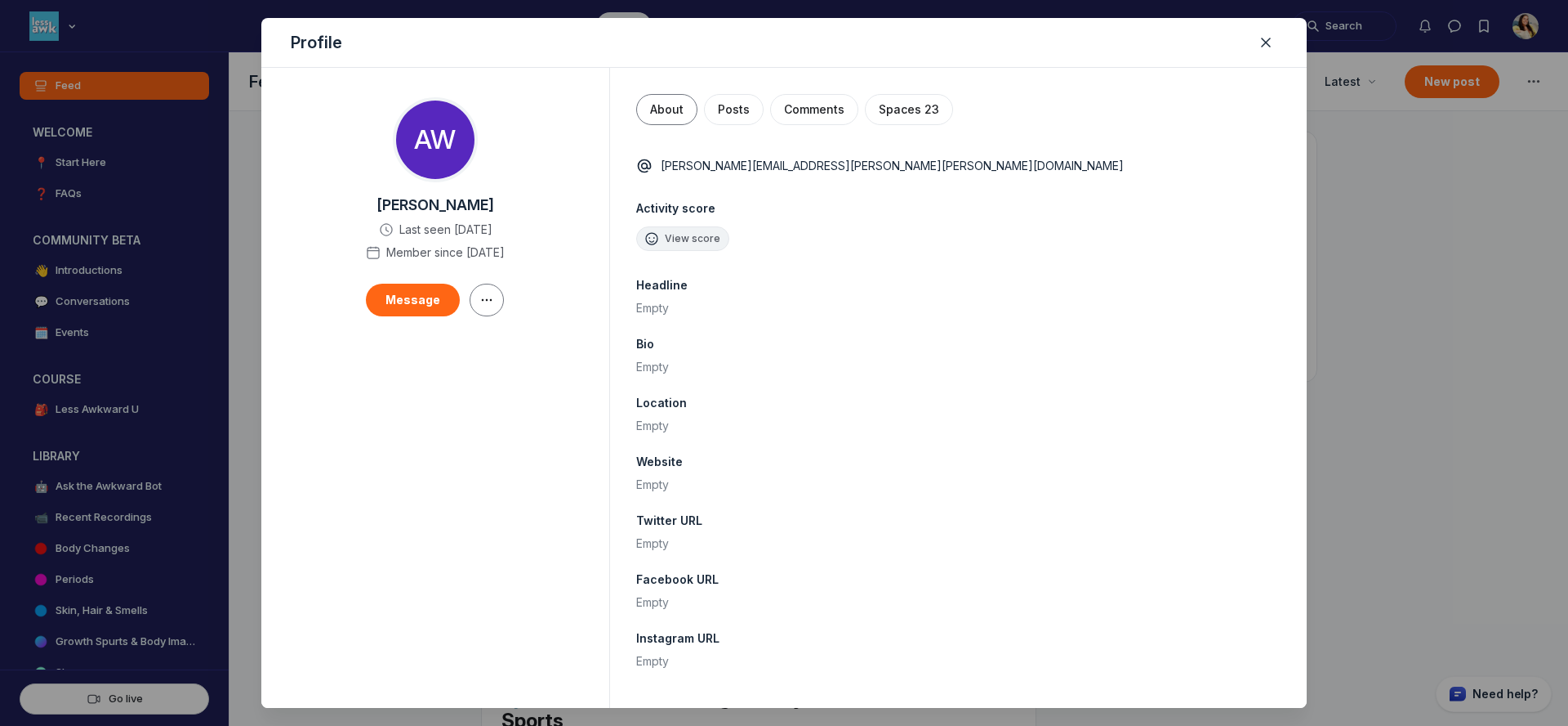
scroll to position [4841, 3128]
click at [1343, 45] on div at bounding box center [784, 363] width 1568 height 726
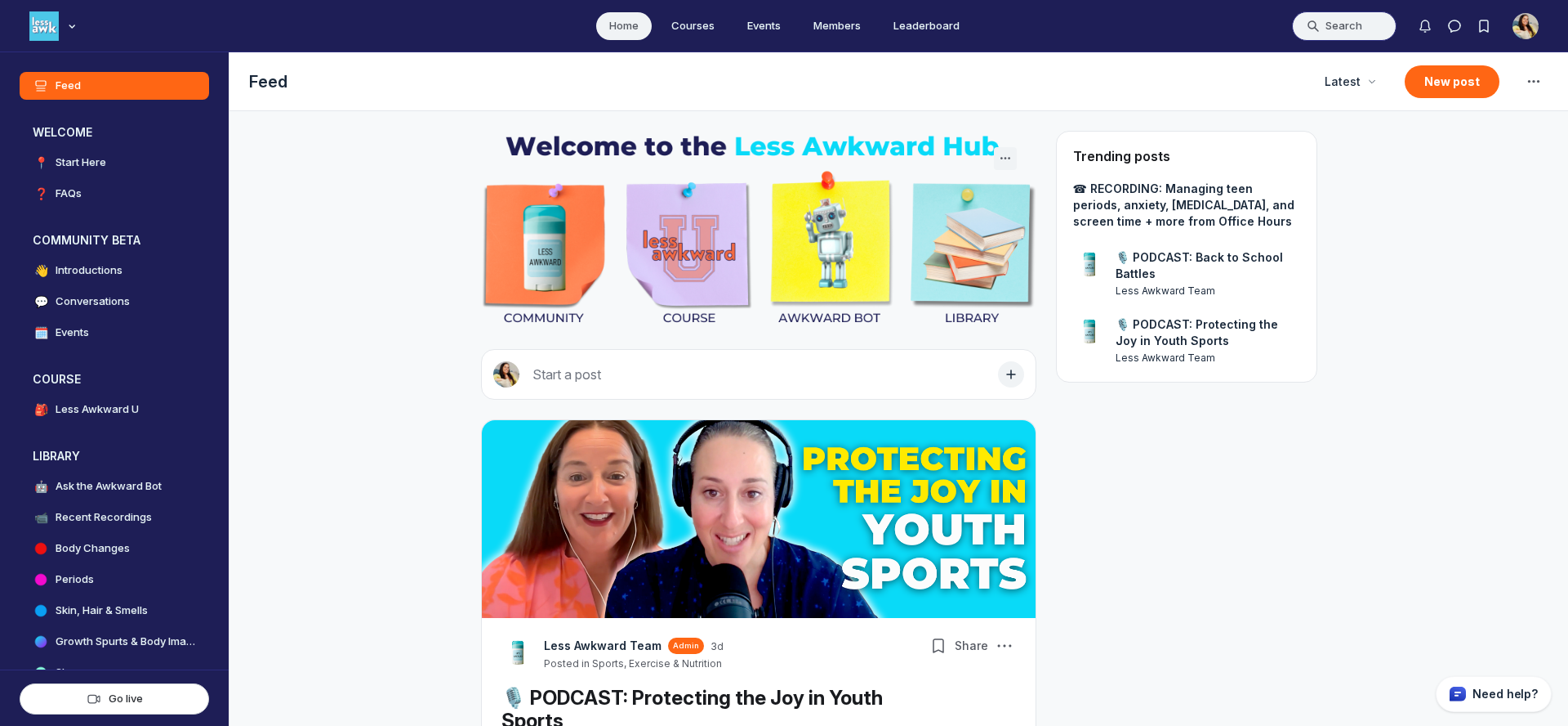
click at [1343, 25] on button "Search" at bounding box center [1344, 26] width 104 height 30
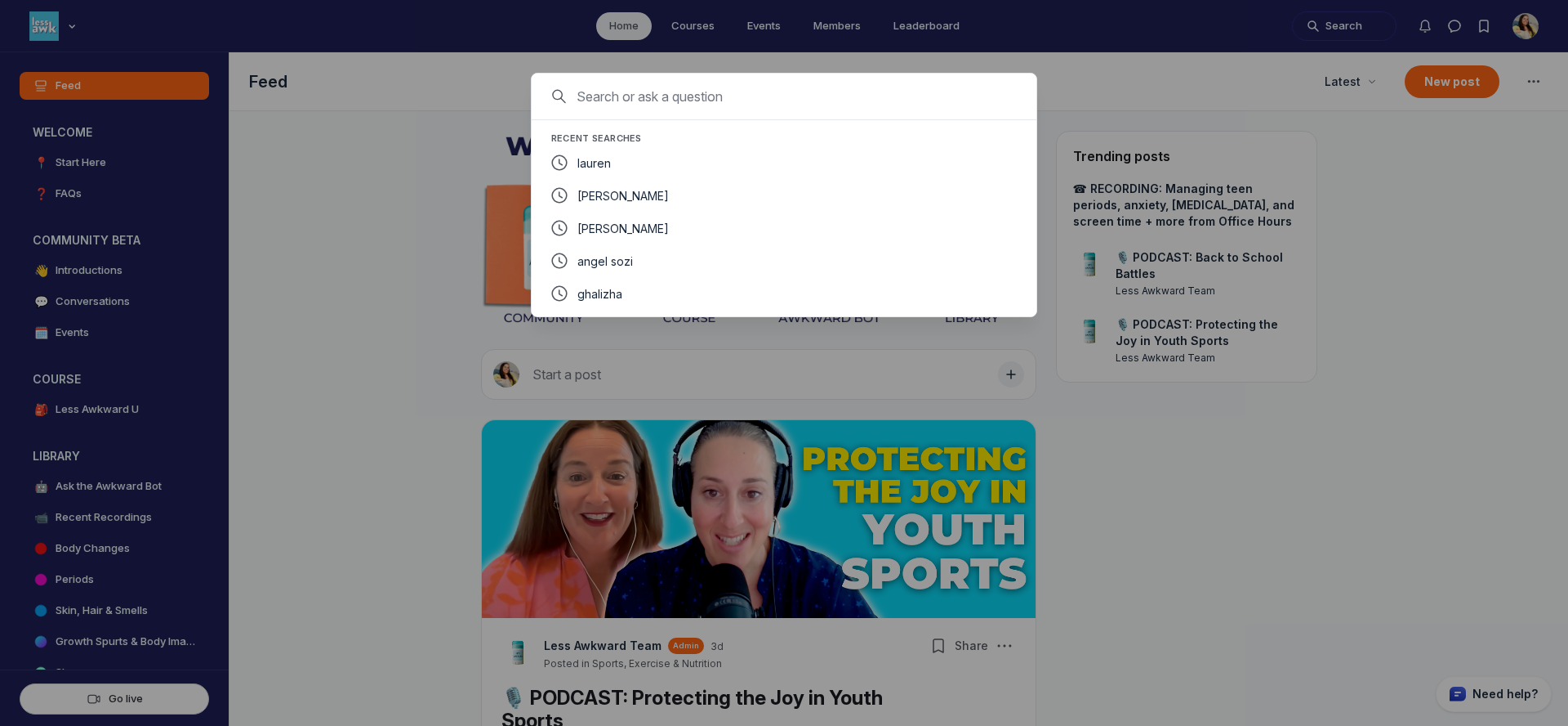
click at [1391, 56] on div at bounding box center [784, 363] width 1568 height 726
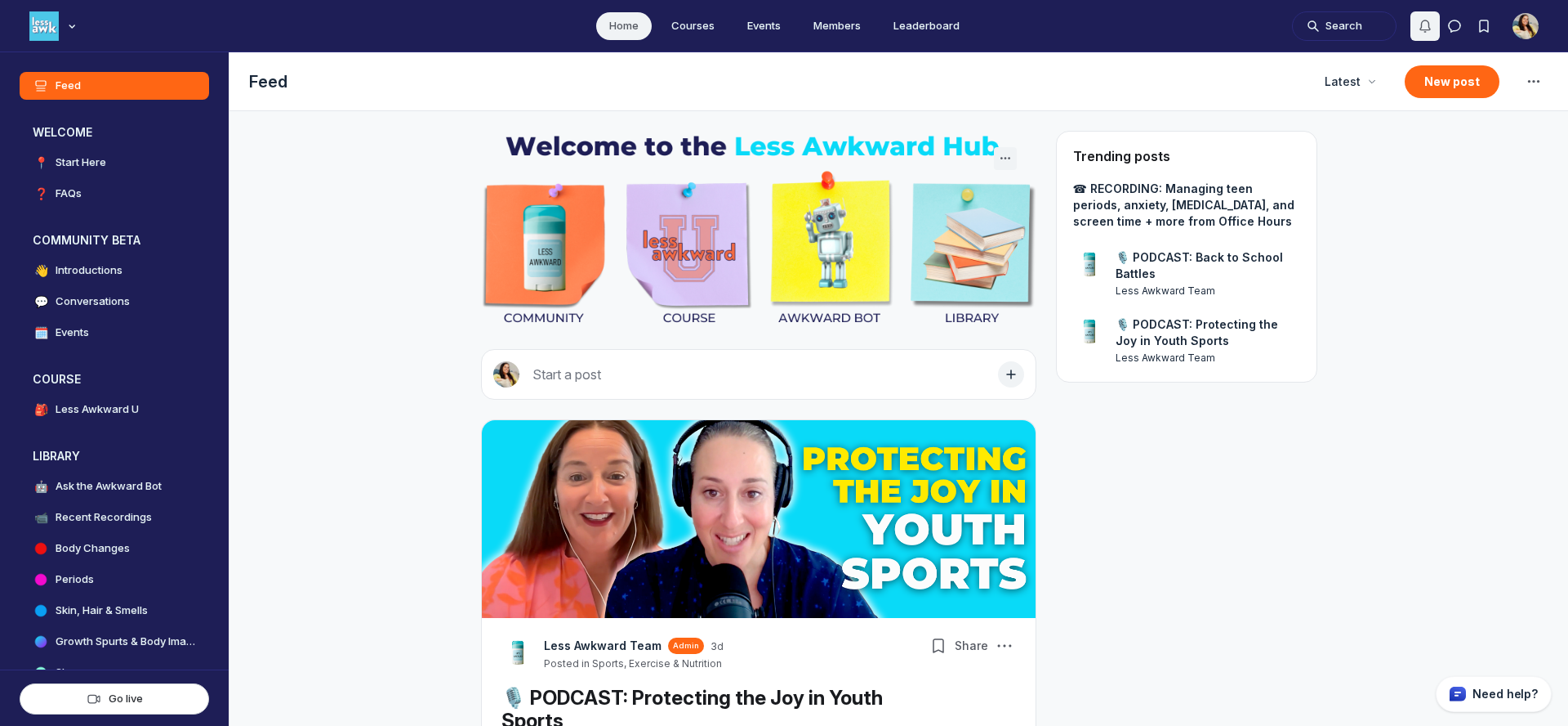
click at [1418, 31] on icon "Notifications" at bounding box center [1425, 26] width 16 height 16
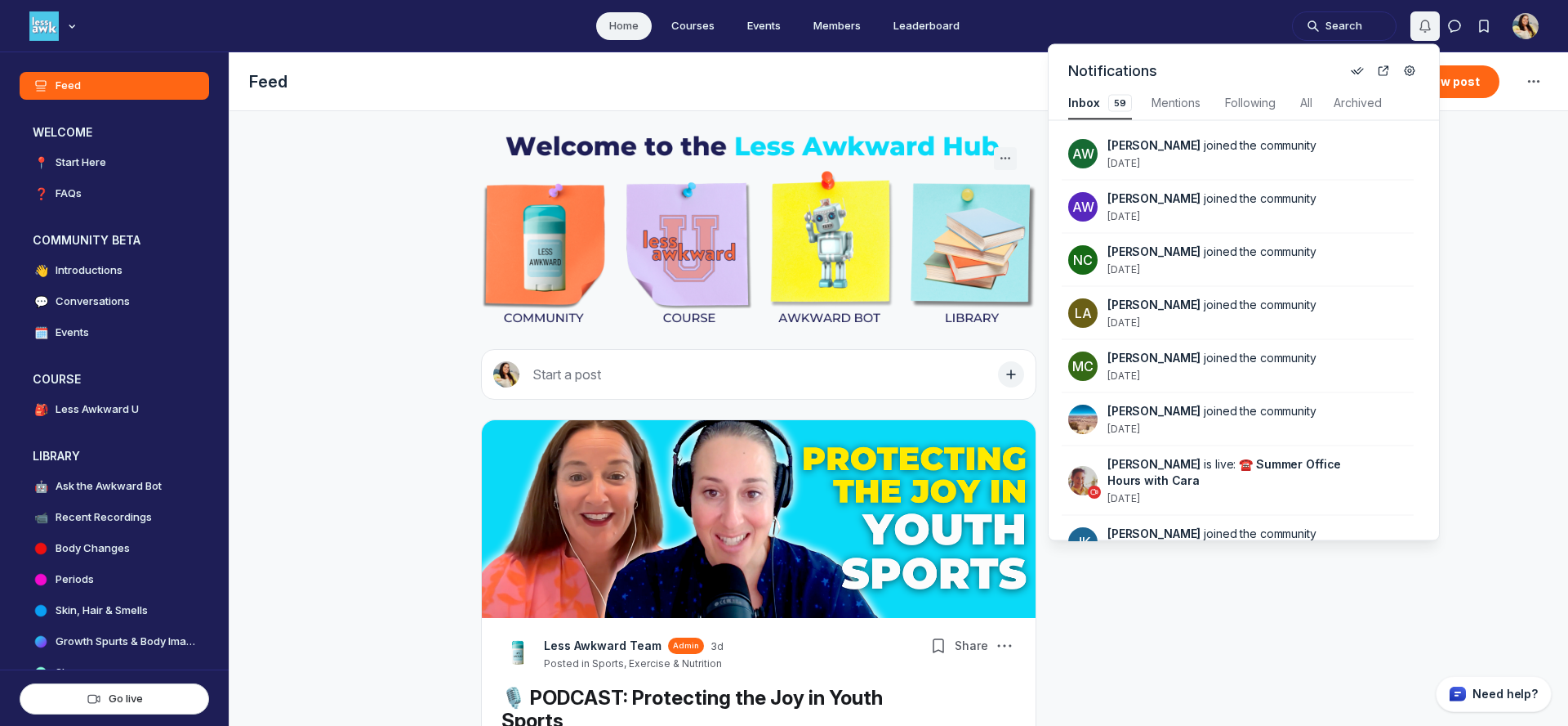
scroll to position [2212, 3485]
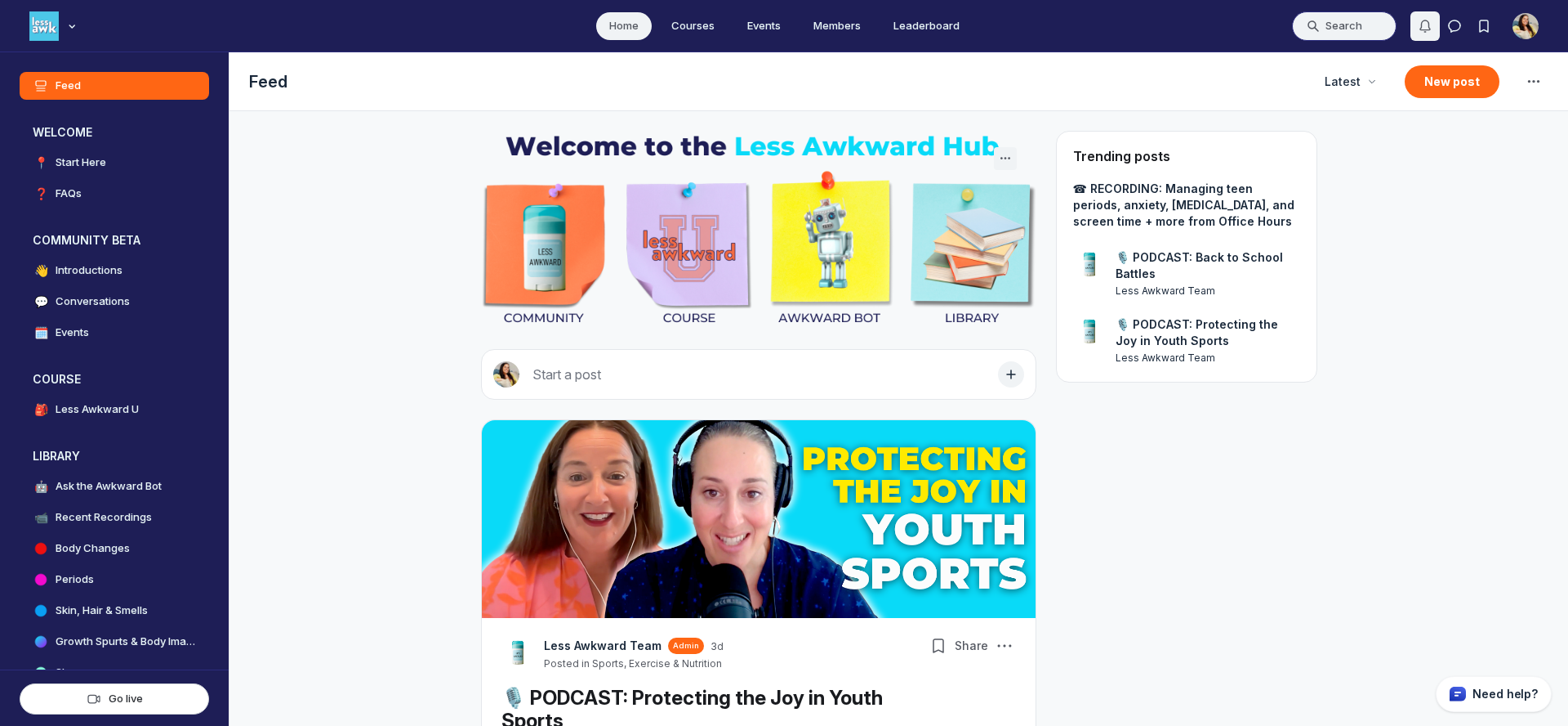
click at [1355, 23] on button "Search" at bounding box center [1344, 26] width 104 height 30
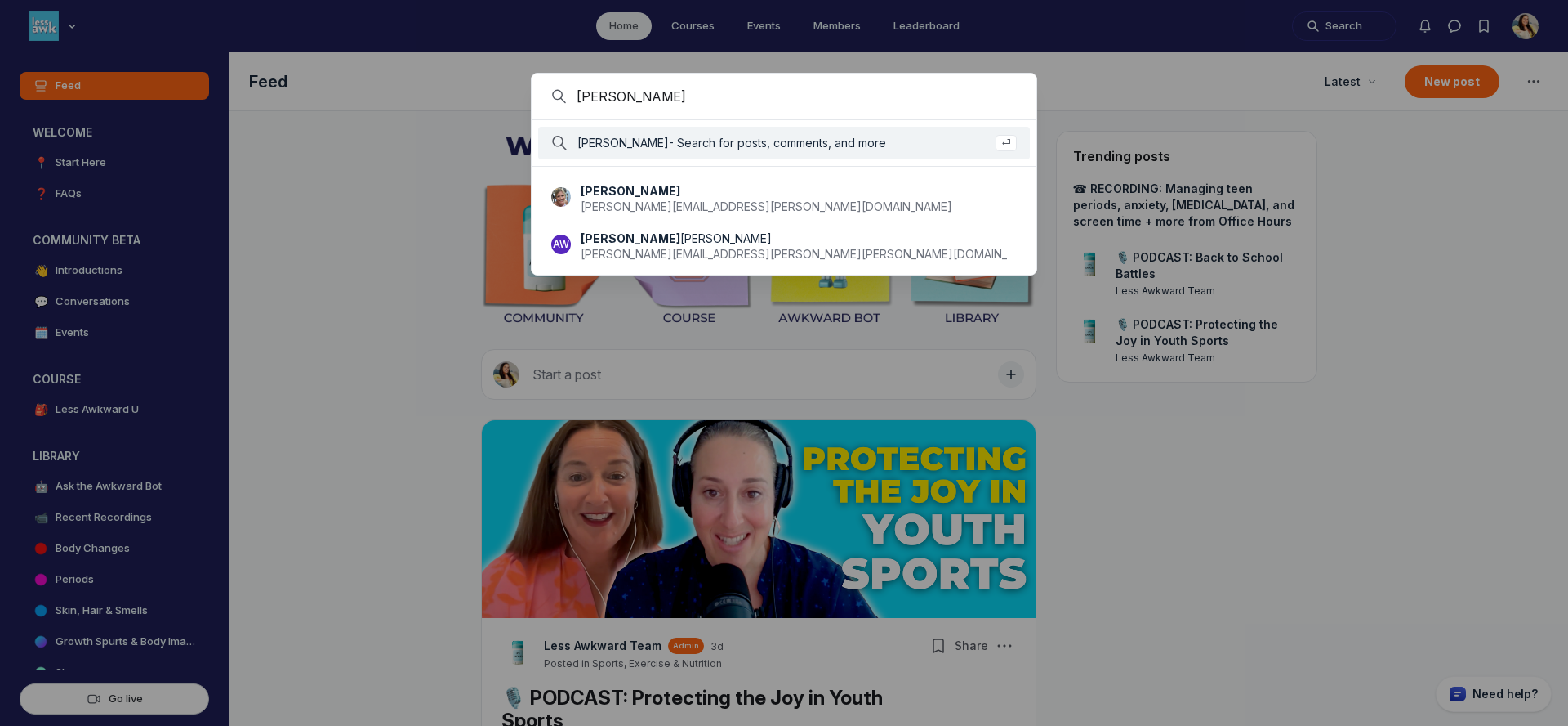
type input "annie"
click at [181, 42] on div at bounding box center [784, 363] width 1568 height 726
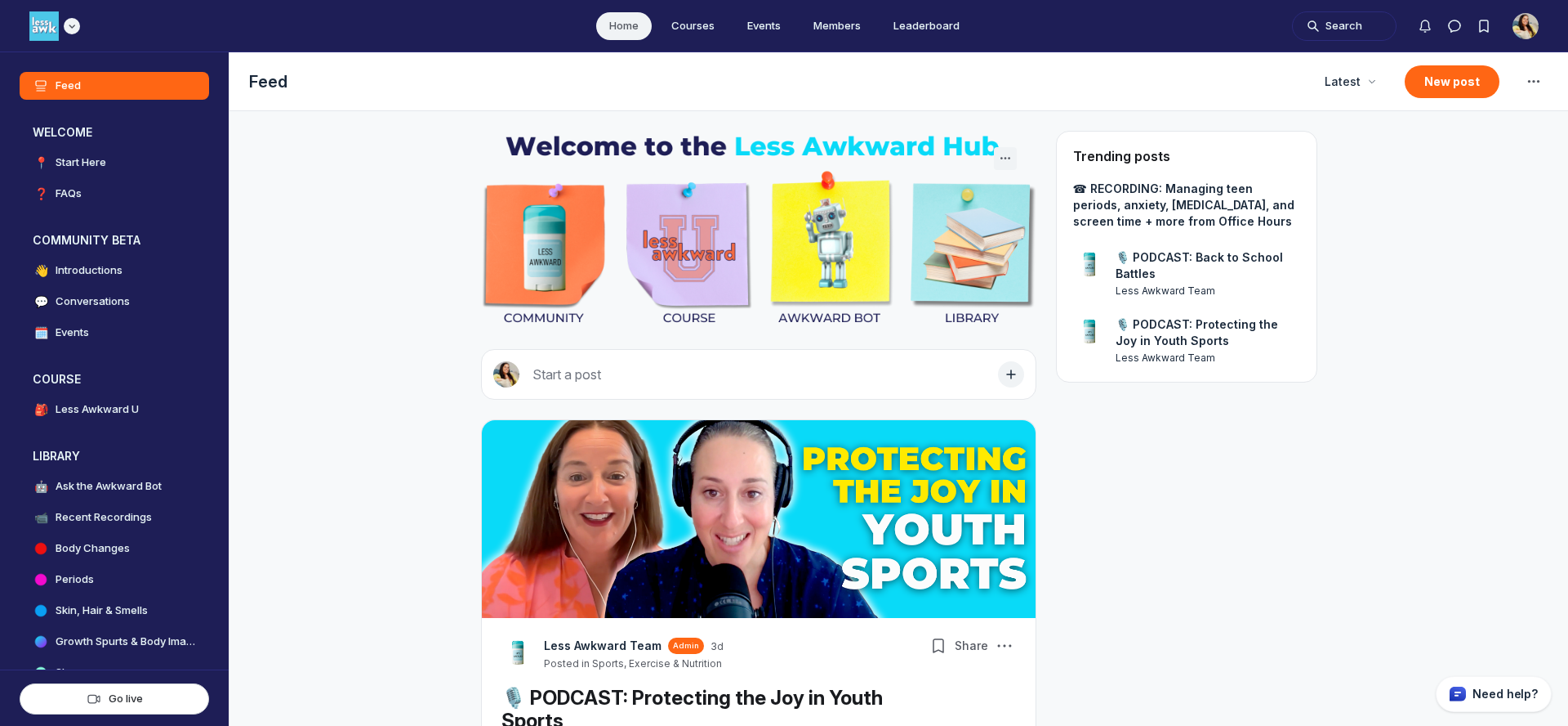
click at [67, 31] on div "Main navigation bar" at bounding box center [72, 26] width 16 height 16
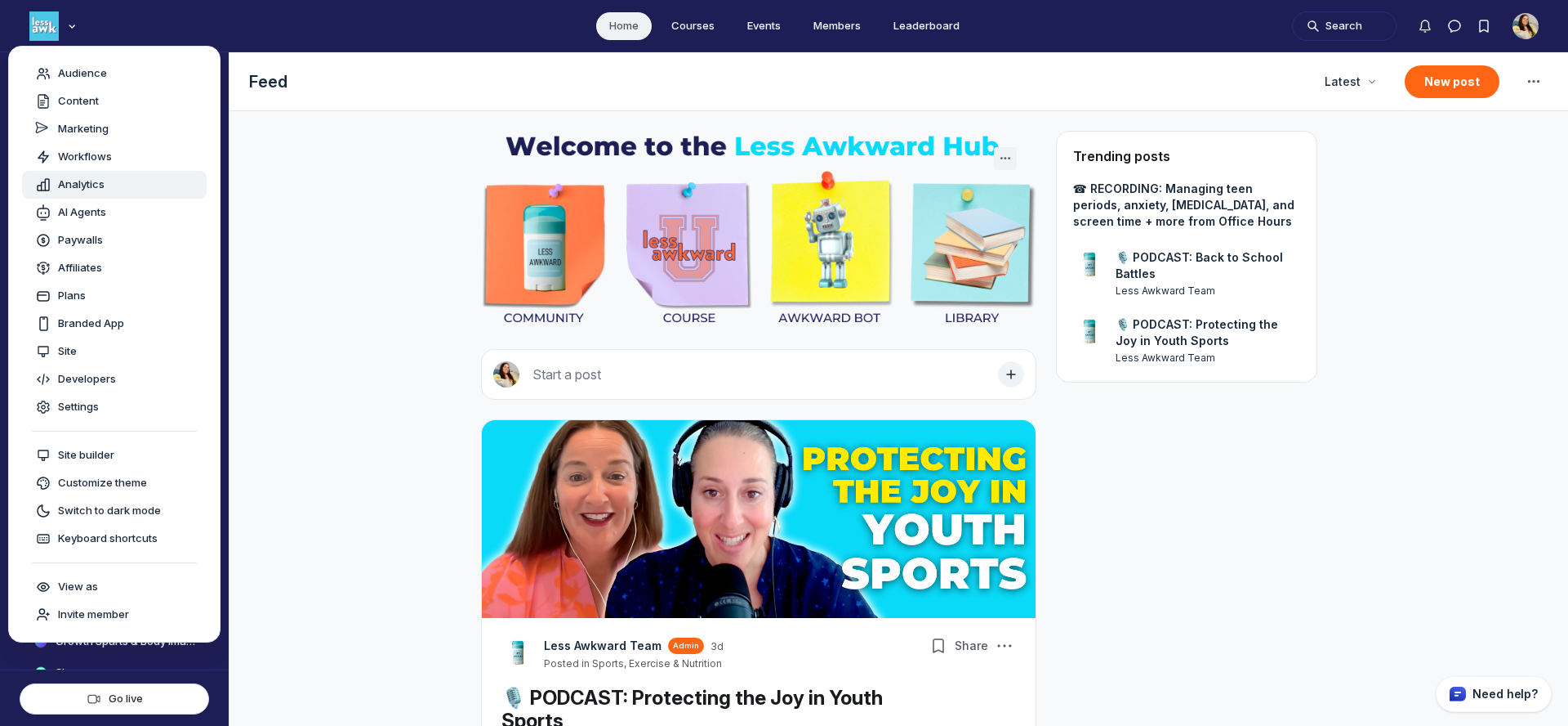
click at [85, 182] on span "Analytics" at bounding box center [82, 184] width 47 height 16
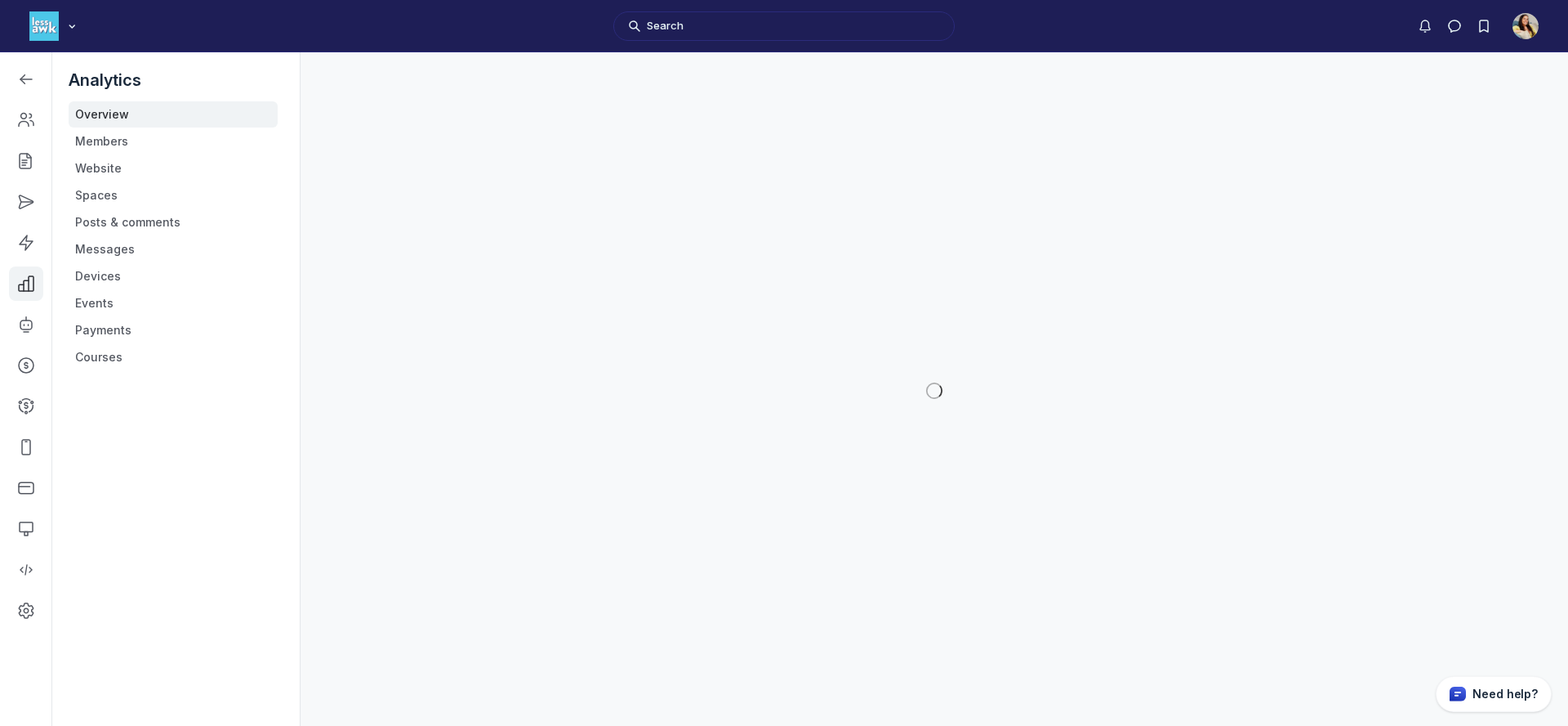
scroll to position [5095, 2327]
click at [113, 319] on link "Payments" at bounding box center [172, 330] width 209 height 26
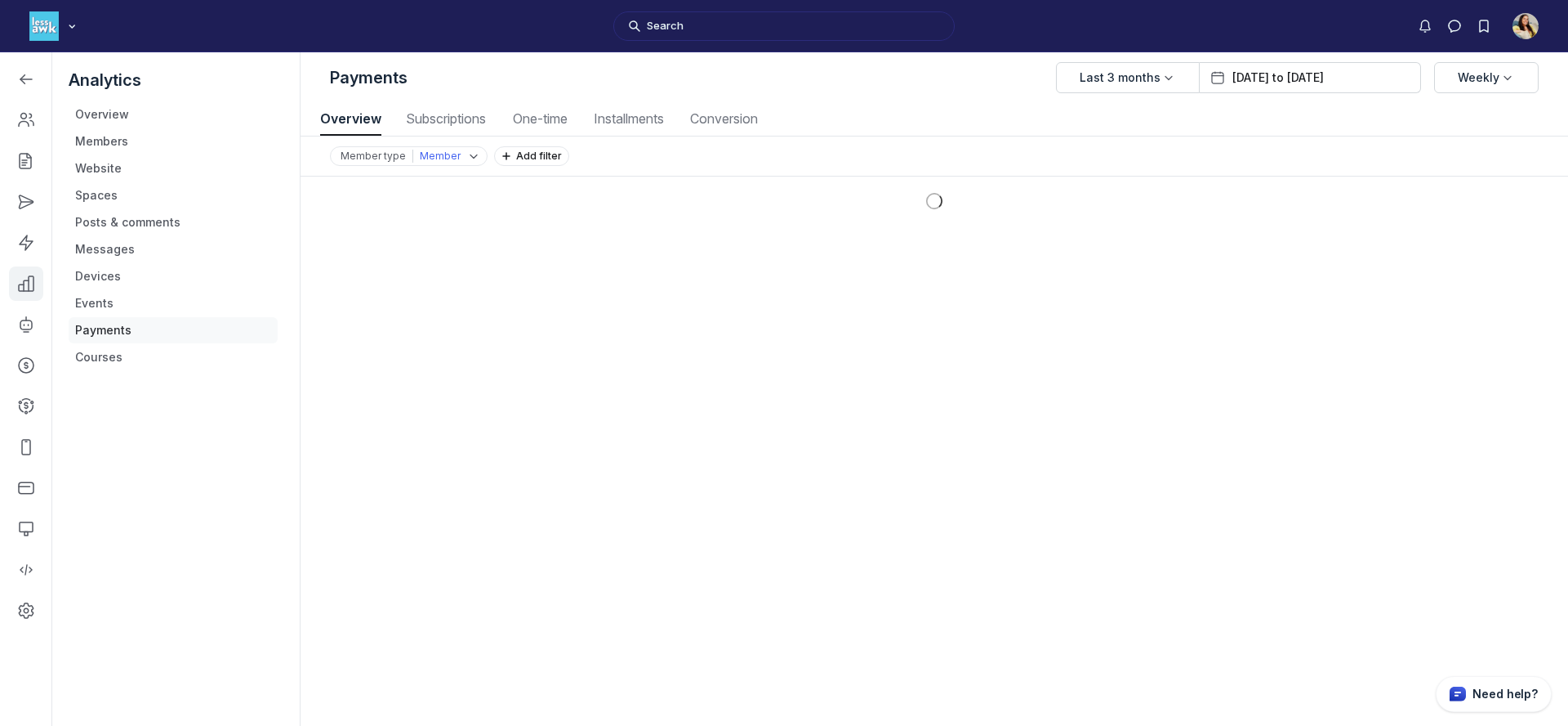
scroll to position [2212, 7627]
click at [438, 118] on span "Subscriptions" at bounding box center [445, 119] width 89 height 13
click at [34, 76] on link "Left Sidebar" at bounding box center [26, 79] width 34 height 34
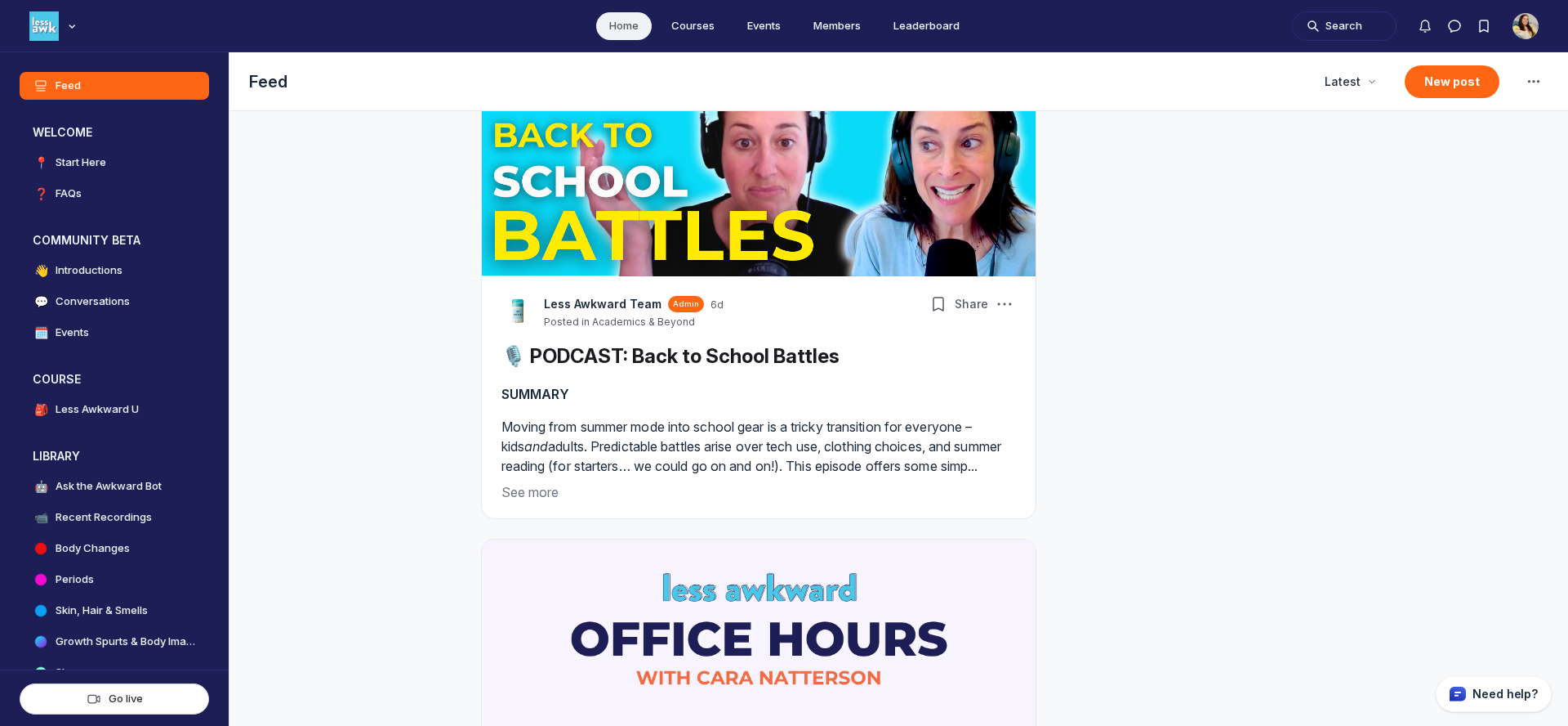
scroll to position [870, 0]
